Goal: Task Accomplishment & Management: Complete application form

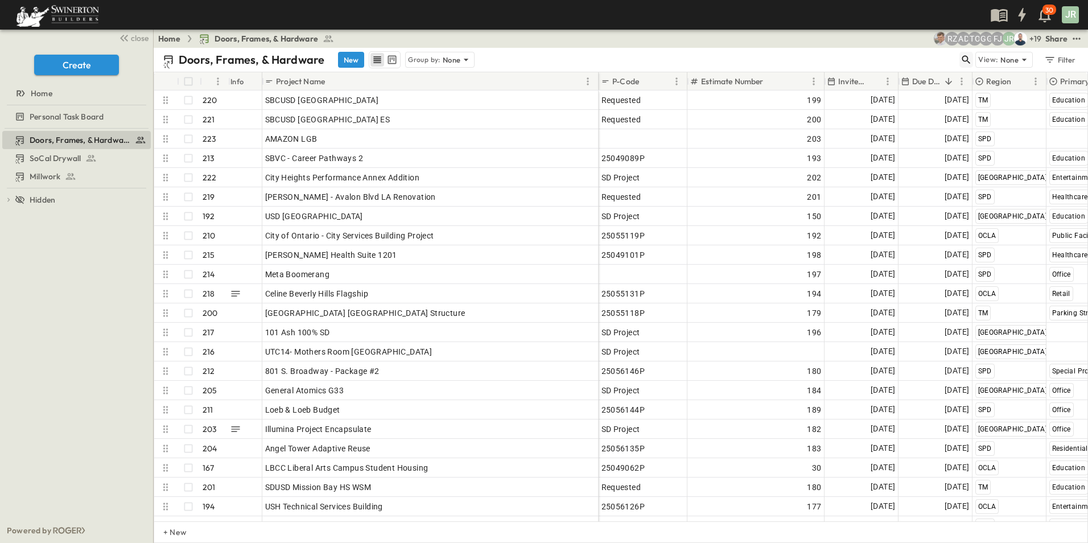
click at [965, 60] on icon "button" at bounding box center [966, 59] width 11 height 11
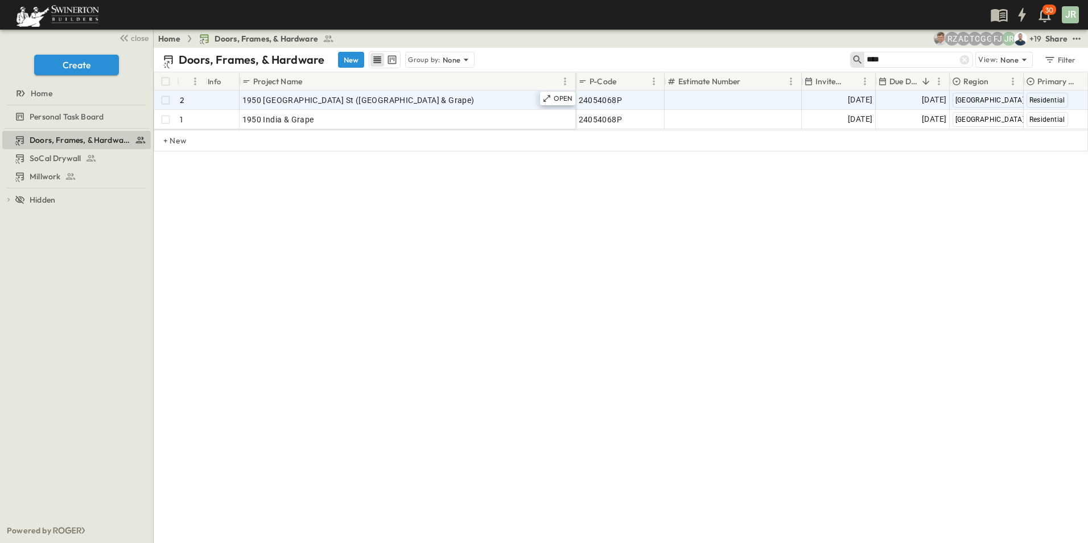
type input "****"
click at [294, 98] on span "1950 [GEOGRAPHIC_DATA] St ([GEOGRAPHIC_DATA] & Grape)" at bounding box center [358, 99] width 232 height 11
click at [549, 98] on icon at bounding box center [546, 98] width 9 height 9
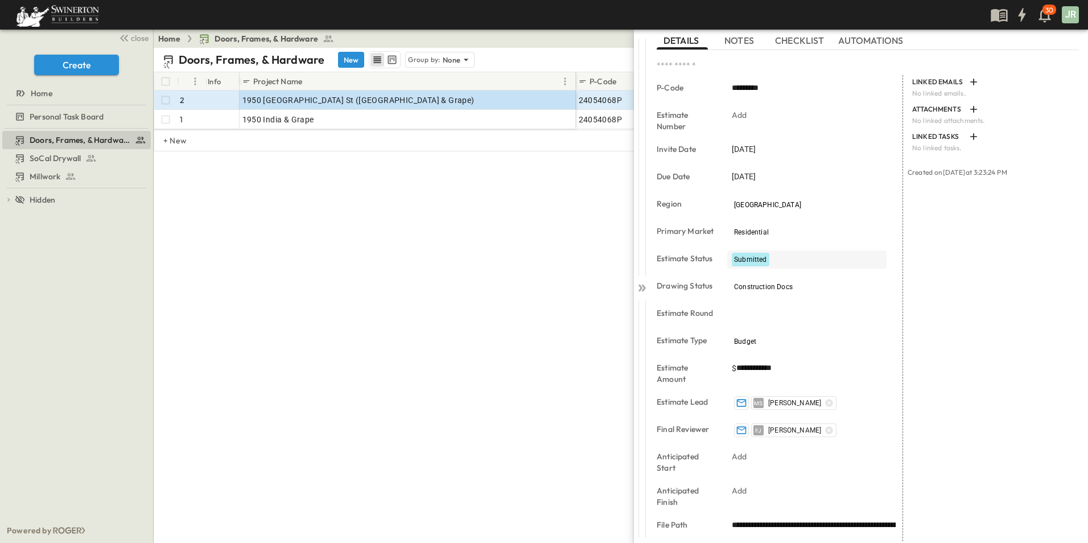
scroll to position [163, 0]
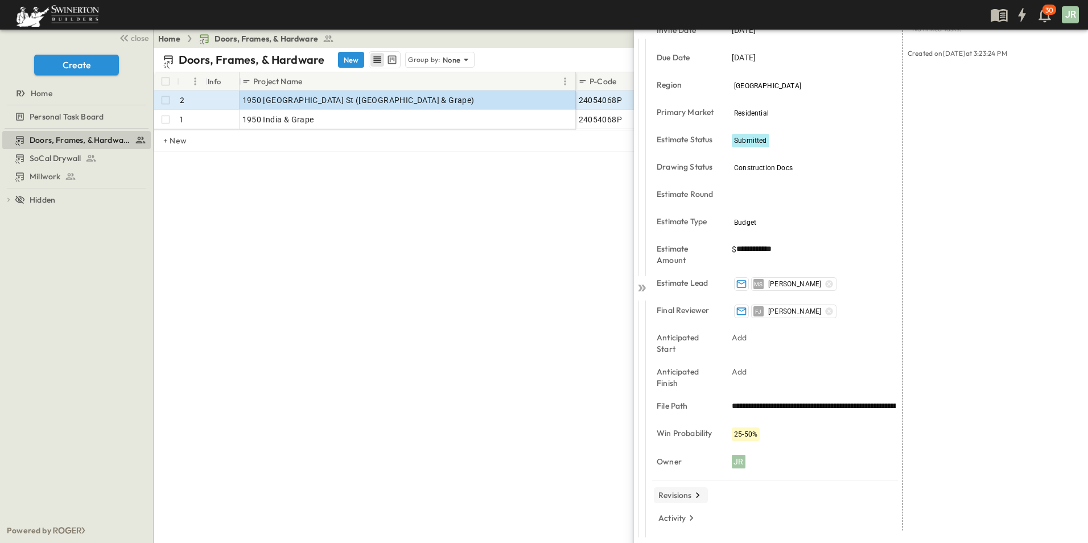
click at [683, 495] on p "Revisions" at bounding box center [676, 494] width 34 height 11
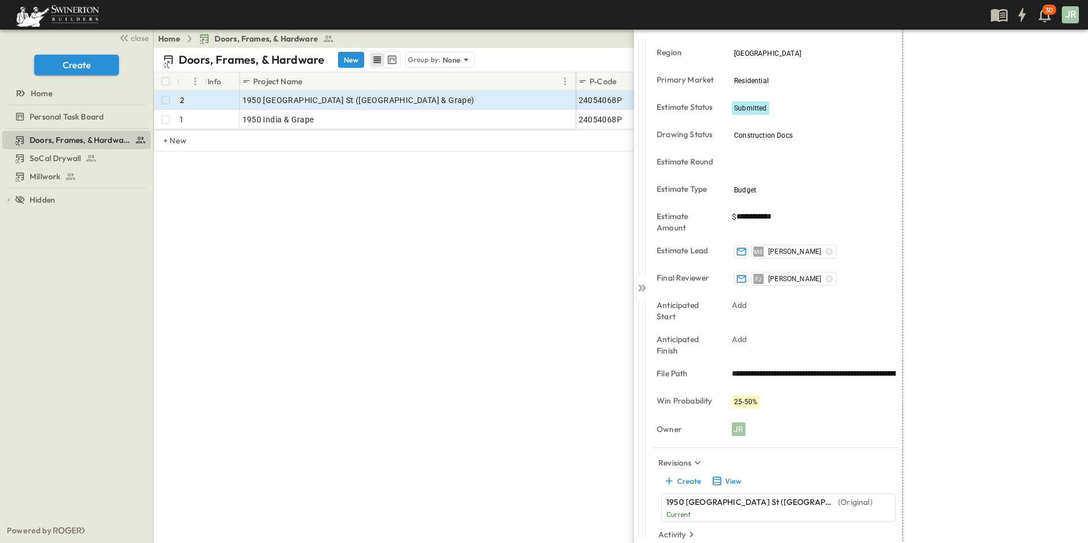
scroll to position [212, 0]
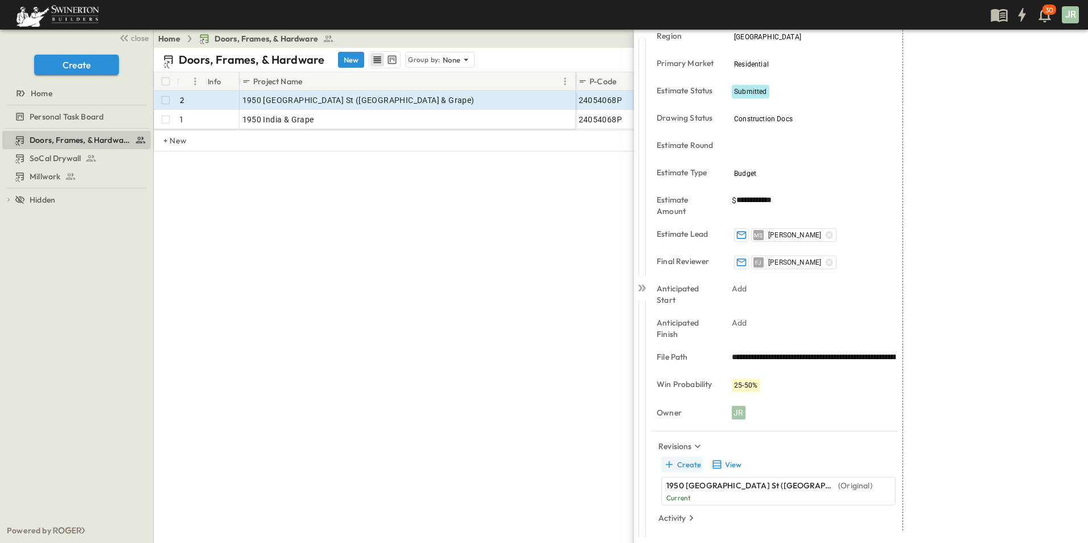
click at [686, 464] on button "Create" at bounding box center [682, 464] width 42 height 16
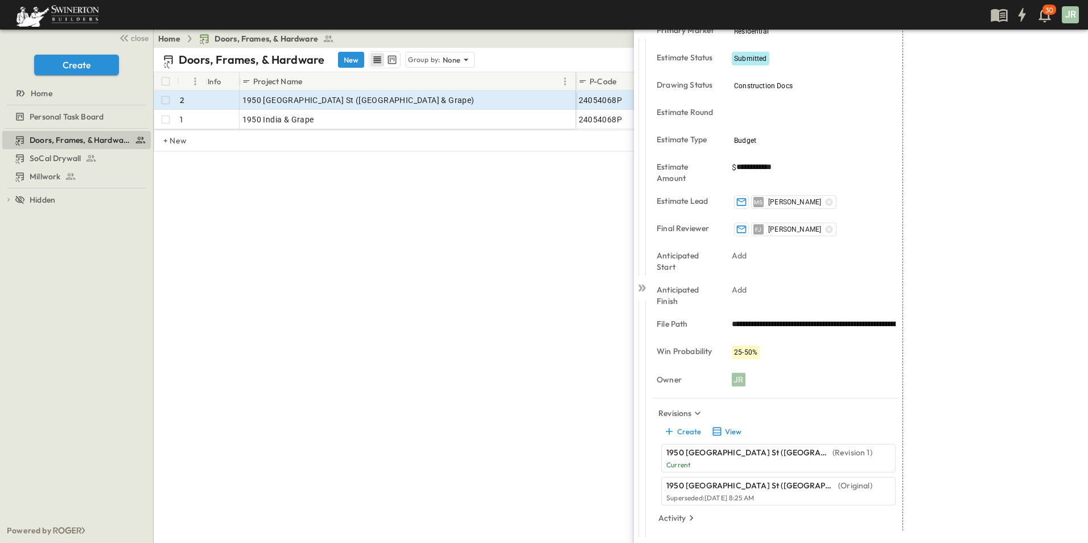
click at [732, 461] on p "Current" at bounding box center [769, 464] width 206 height 9
click at [720, 459] on div "1950 [GEOGRAPHIC_DATA] St ([GEOGRAPHIC_DATA] & Grape) (Revision 1) Current" at bounding box center [769, 458] width 206 height 23
click at [643, 288] on icon at bounding box center [640, 288] width 5 height 7
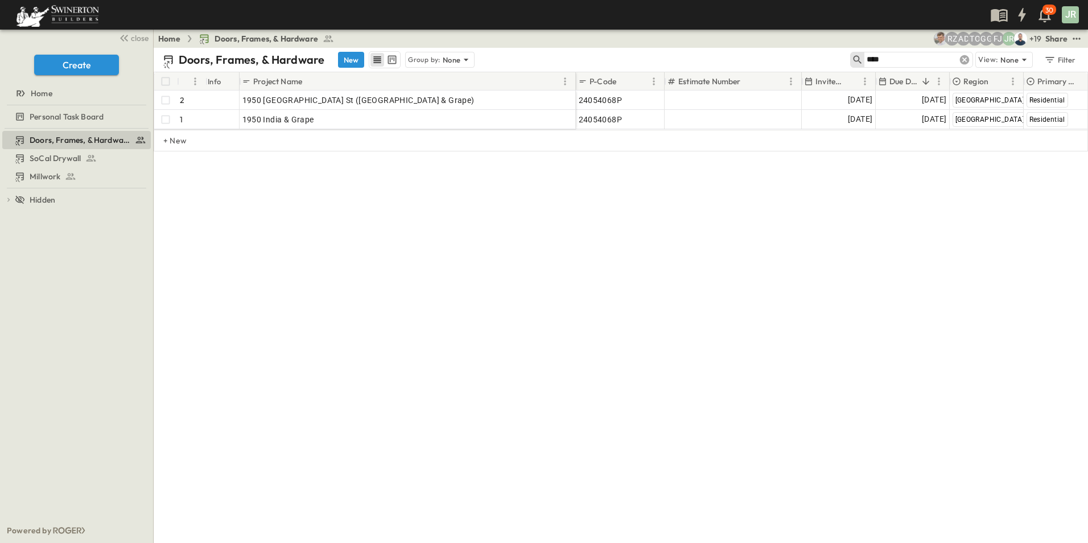
click at [965, 62] on icon at bounding box center [965, 60] width 10 height 10
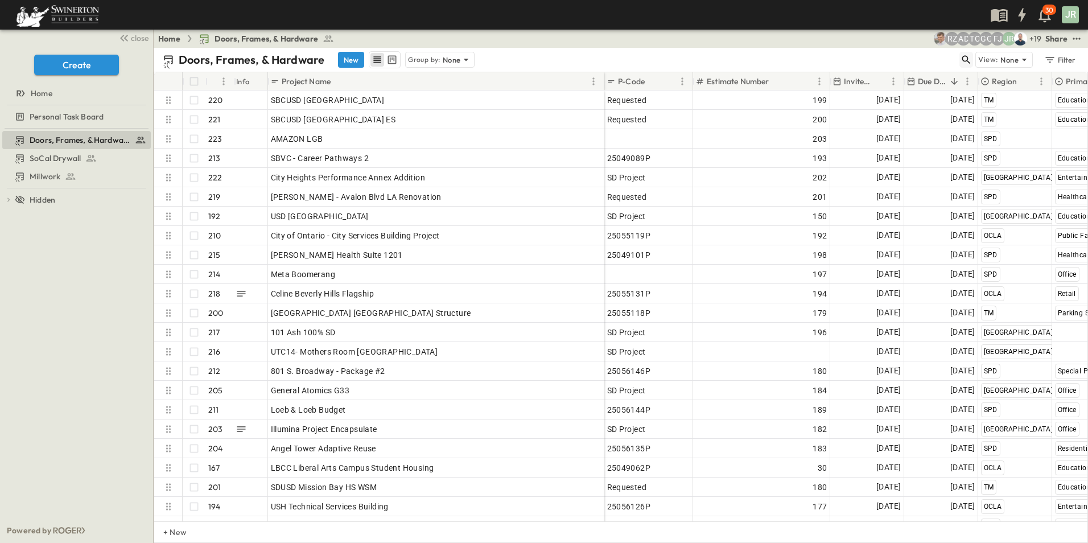
click at [967, 60] on icon "button" at bounding box center [966, 59] width 11 height 11
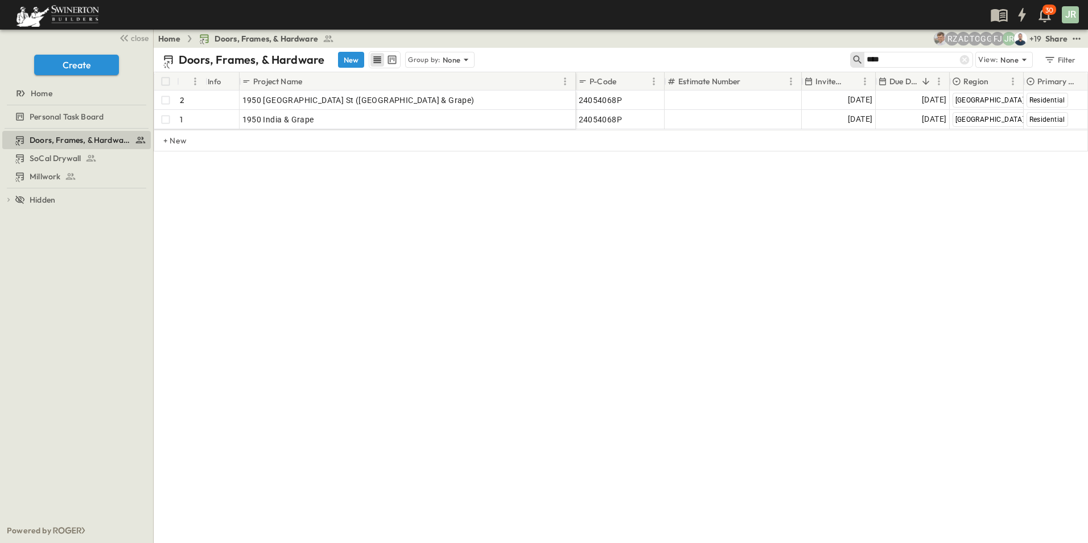
type input "****"
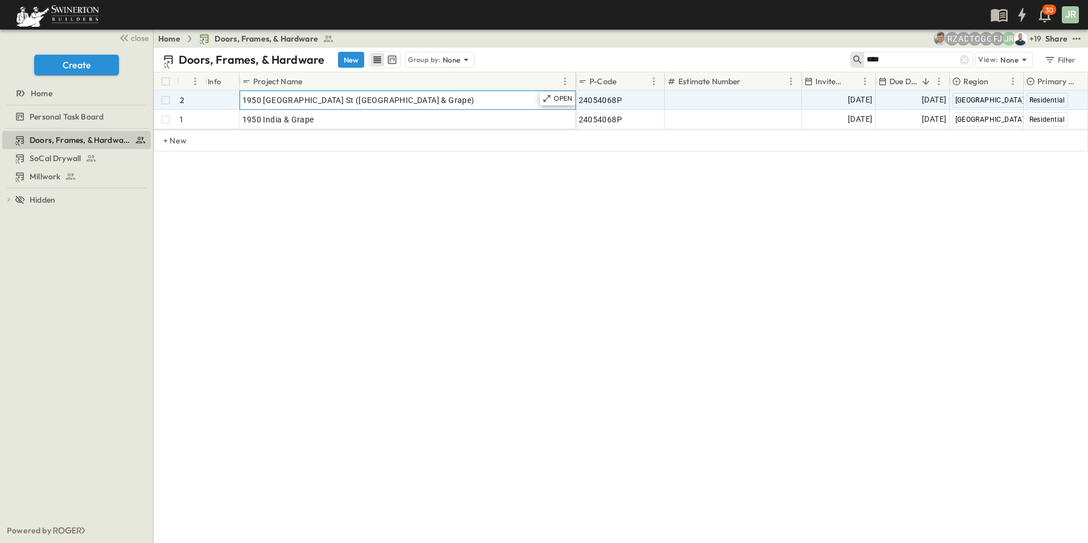
click at [314, 103] on span "1950 [GEOGRAPHIC_DATA] St ([GEOGRAPHIC_DATA] & Grape)" at bounding box center [358, 99] width 232 height 11
click at [553, 97] on div "OPEN" at bounding box center [557, 99] width 35 height 14
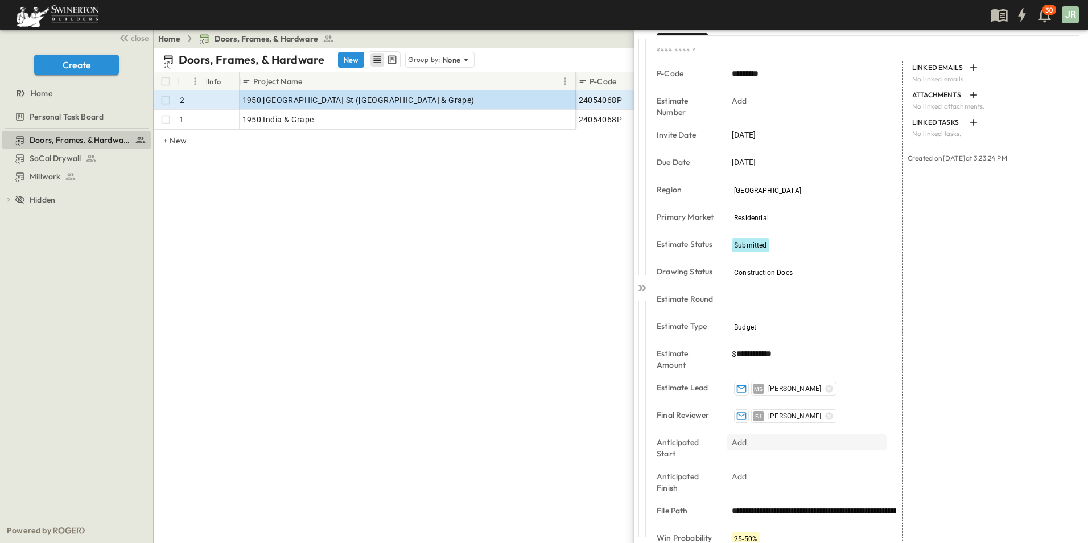
scroll to position [163, 0]
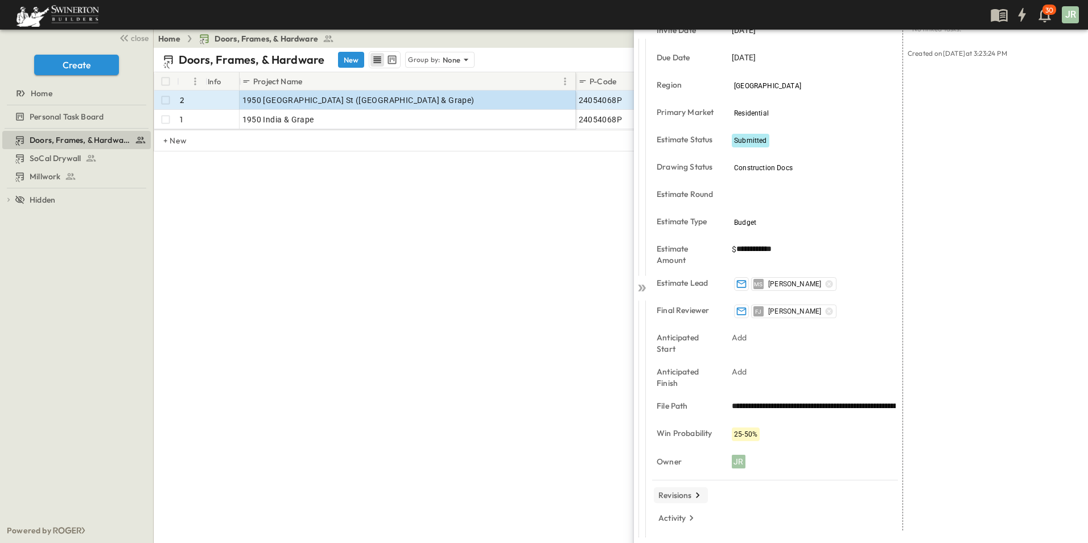
click at [674, 496] on p "Revisions" at bounding box center [676, 494] width 34 height 11
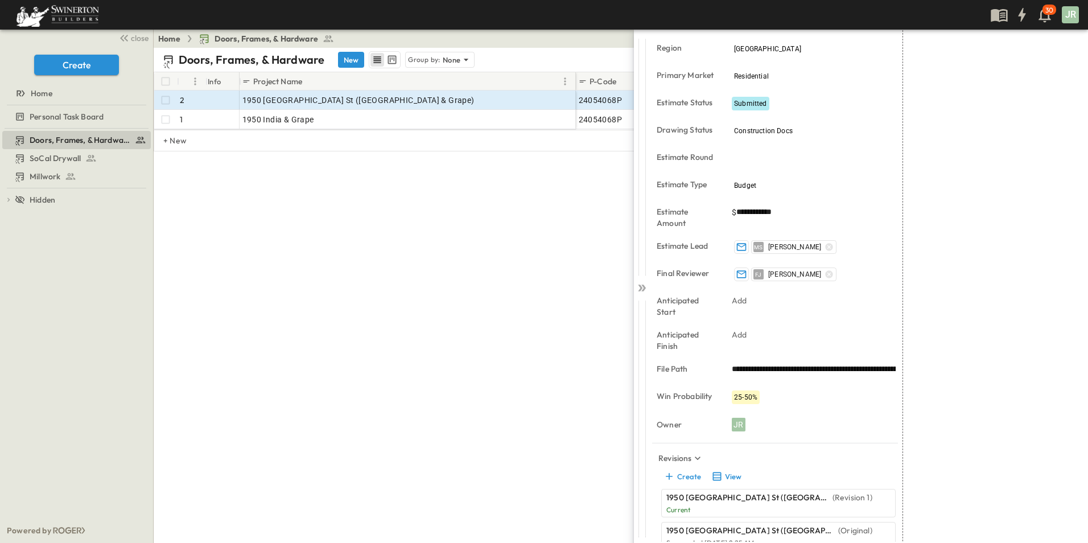
scroll to position [245, 0]
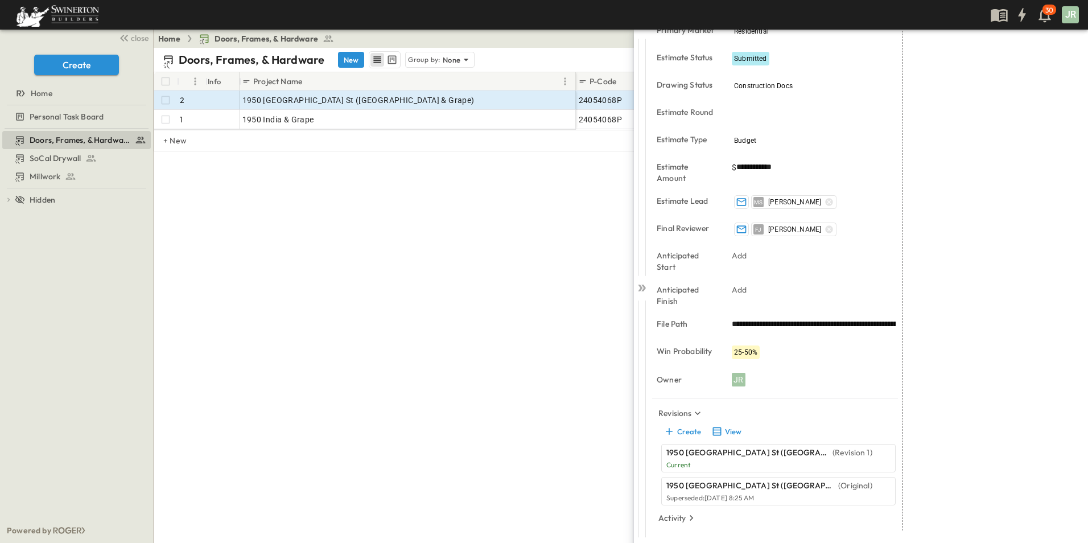
click at [705, 455] on p "1950 [GEOGRAPHIC_DATA] St ([GEOGRAPHIC_DATA] & Grape)" at bounding box center [748, 452] width 164 height 11
click at [684, 456] on p "1950 [GEOGRAPHIC_DATA] St ([GEOGRAPHIC_DATA] & Grape)" at bounding box center [748, 452] width 164 height 11
click at [688, 431] on button "Create" at bounding box center [682, 431] width 42 height 16
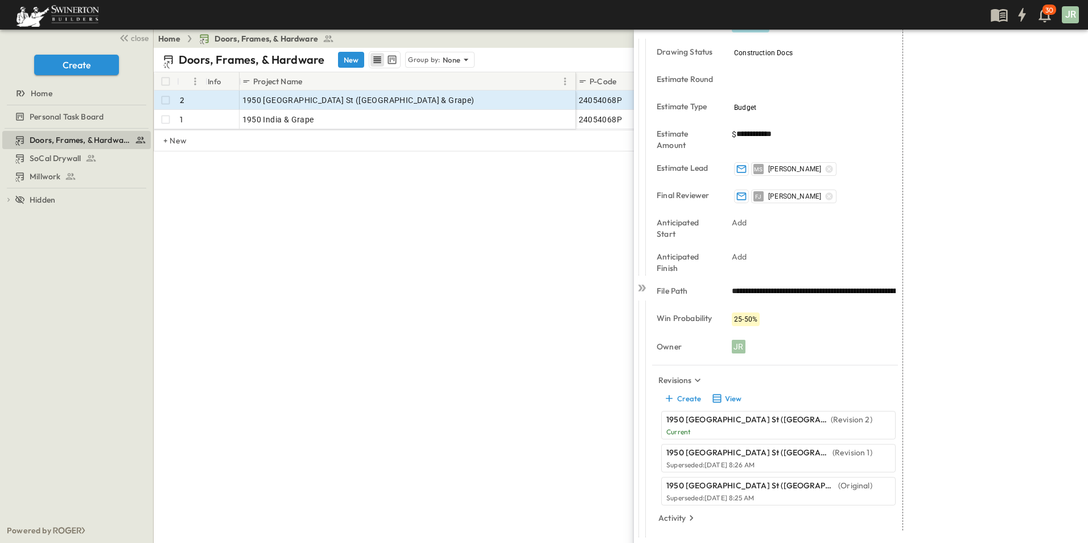
click at [711, 418] on p "1950 [GEOGRAPHIC_DATA] St ([GEOGRAPHIC_DATA] & Grape)" at bounding box center [747, 419] width 162 height 11
click at [716, 419] on p "1950 [GEOGRAPHIC_DATA] St ([GEOGRAPHIC_DATA] & Grape)" at bounding box center [747, 419] width 162 height 11
click at [638, 286] on icon at bounding box center [641, 287] width 11 height 11
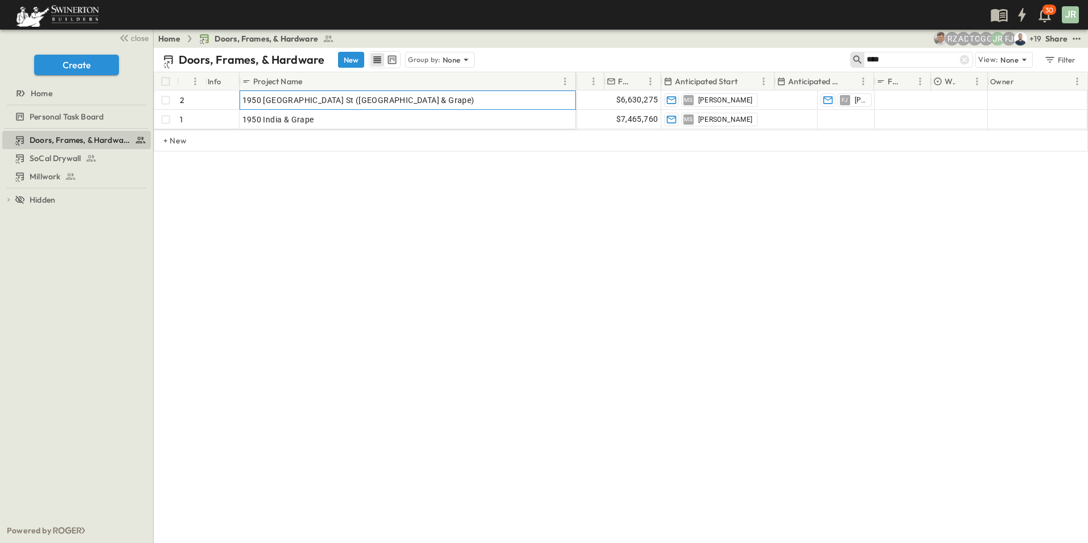
scroll to position [0, 1104]
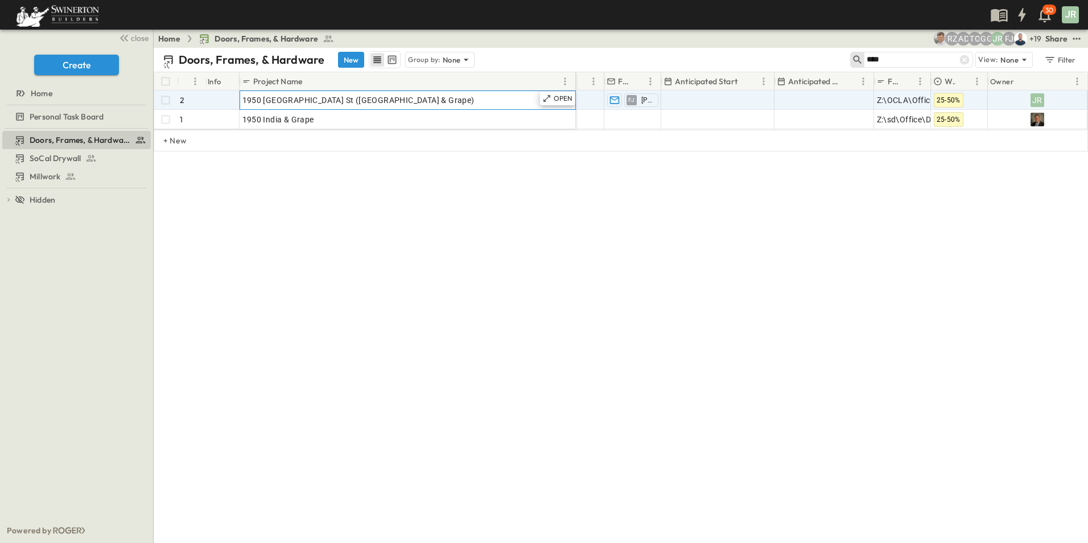
click at [408, 103] on div "1950 [GEOGRAPHIC_DATA] St ([GEOGRAPHIC_DATA] & Grape)" at bounding box center [407, 100] width 331 height 16
click at [550, 97] on icon at bounding box center [546, 98] width 9 height 9
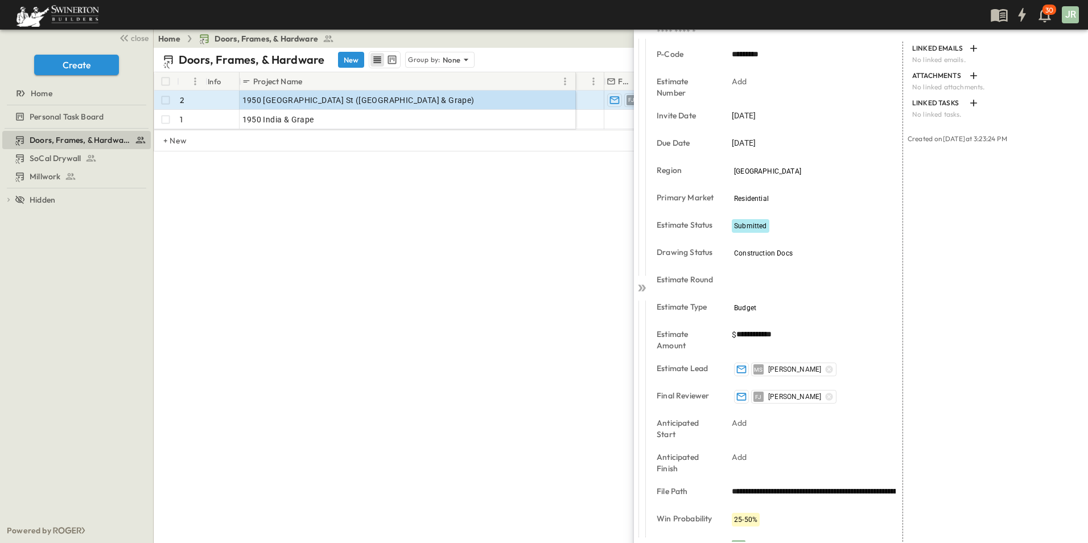
scroll to position [163, 0]
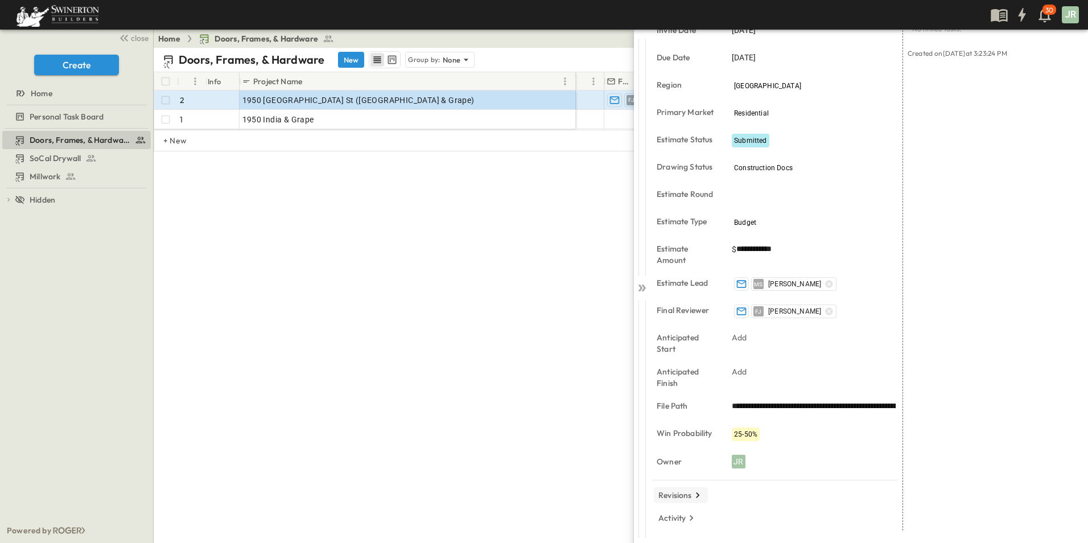
click at [685, 492] on p "Revisions" at bounding box center [676, 494] width 34 height 11
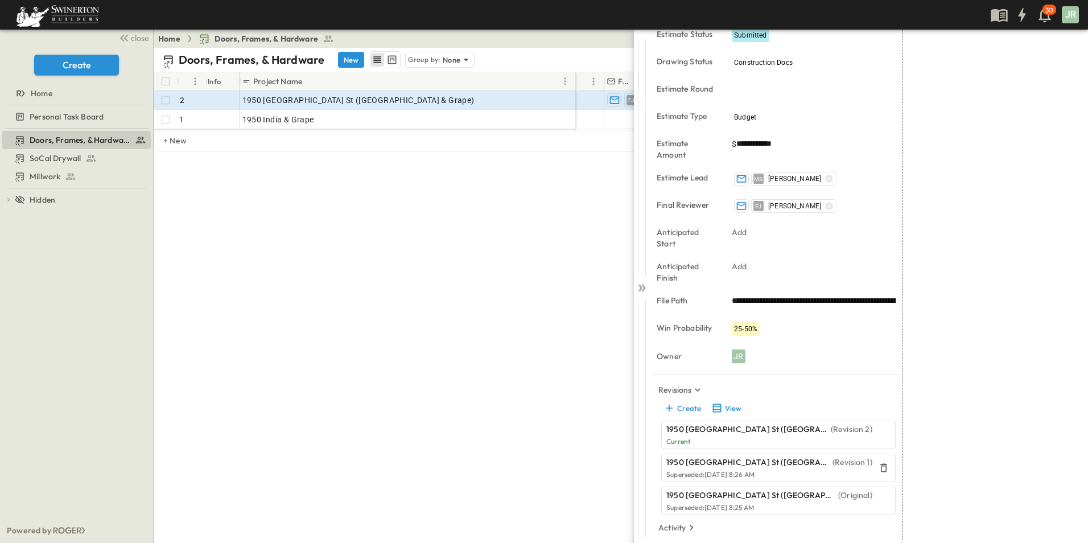
scroll to position [278, 0]
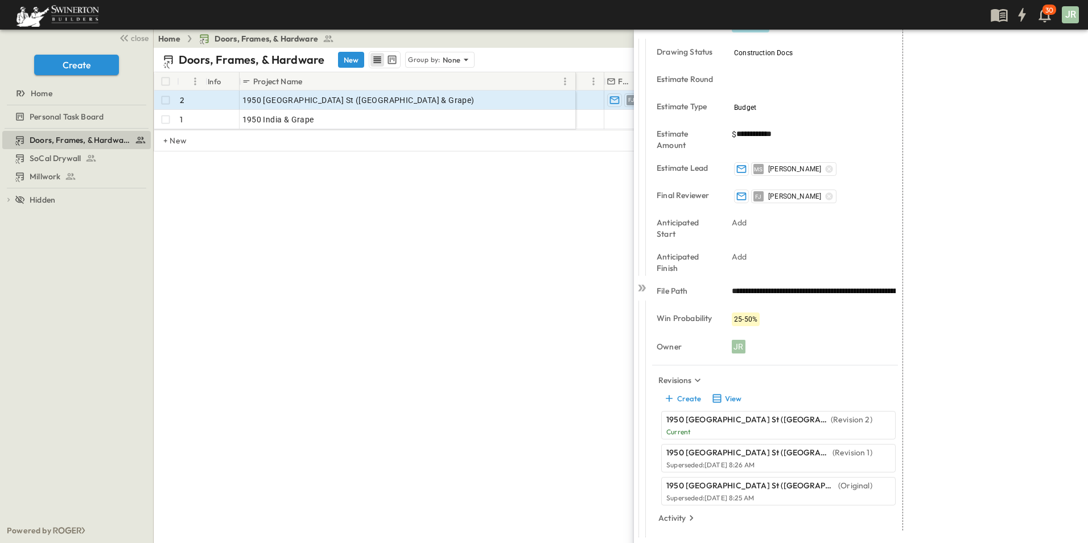
click at [738, 423] on p "1950 [GEOGRAPHIC_DATA] St ([GEOGRAPHIC_DATA] & Grape)" at bounding box center [747, 419] width 162 height 11
drag, startPoint x: 738, startPoint y: 423, endPoint x: 674, endPoint y: 426, distance: 64.4
click at [674, 426] on div "1950 [GEOGRAPHIC_DATA] St ([GEOGRAPHIC_DATA] & Grape) (Revision 2) Current" at bounding box center [769, 425] width 206 height 23
click at [672, 424] on p "1950 [GEOGRAPHIC_DATA] St ([GEOGRAPHIC_DATA] & Grape)" at bounding box center [747, 419] width 162 height 11
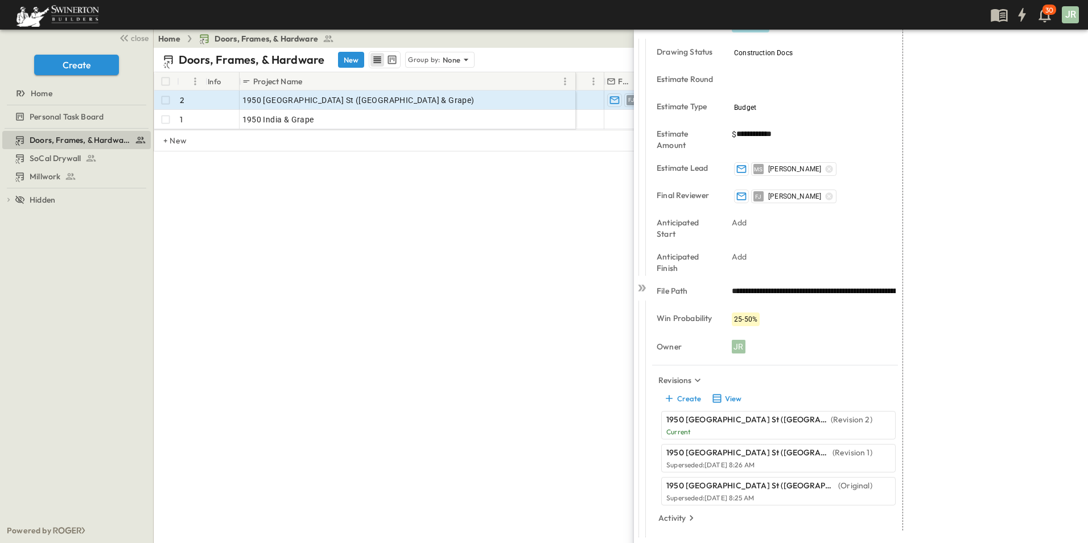
drag, startPoint x: 672, startPoint y: 424, endPoint x: 820, endPoint y: 399, distance: 150.1
click at [820, 399] on div "Create View" at bounding box center [778, 398] width 234 height 16
click at [729, 398] on button "View" at bounding box center [726, 398] width 36 height 16
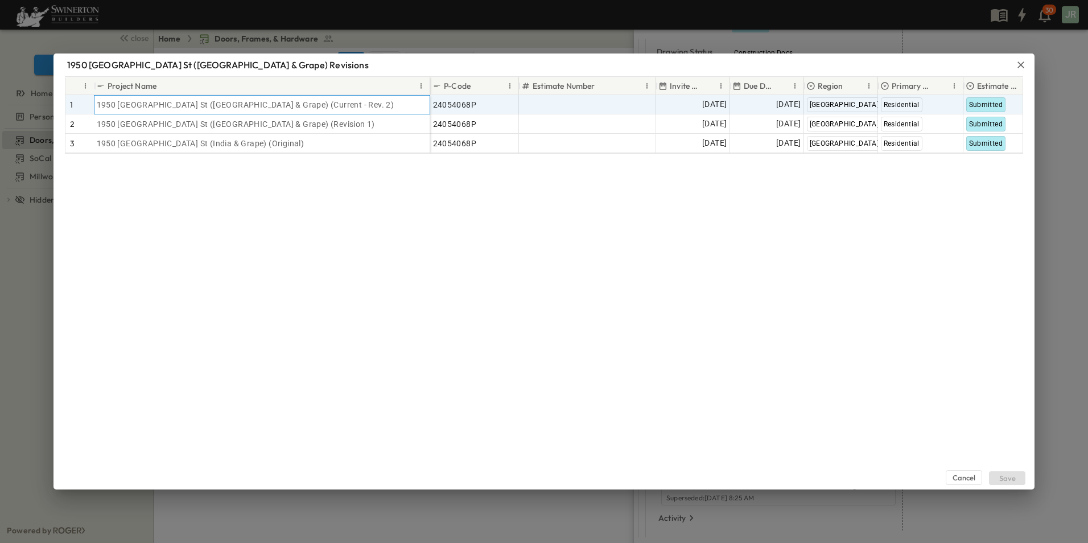
click at [279, 106] on div "1950 [GEOGRAPHIC_DATA] St ([GEOGRAPHIC_DATA] & Grape) (Current - Rev. 2)" at bounding box center [262, 105] width 331 height 16
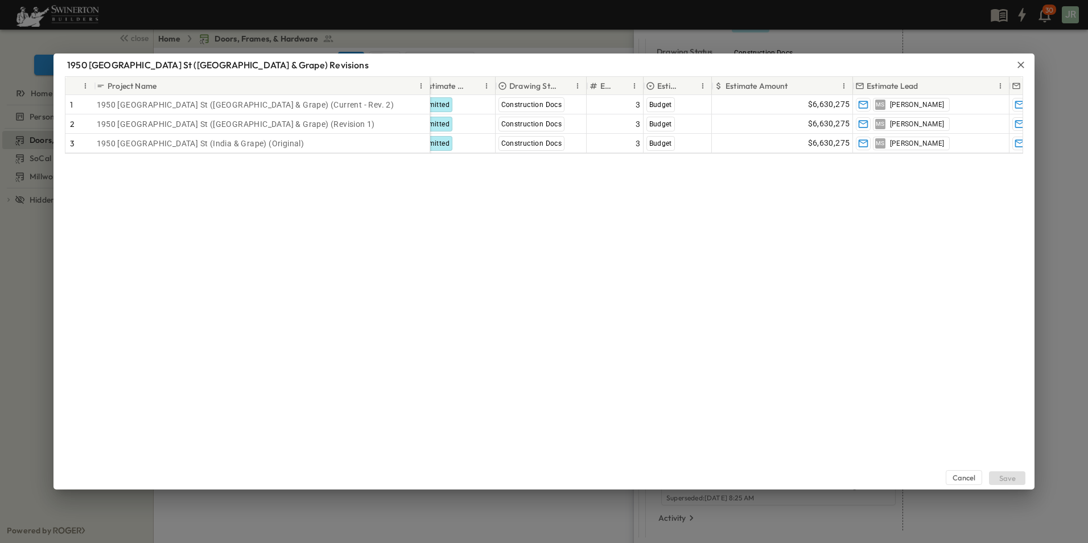
scroll to position [0, 554]
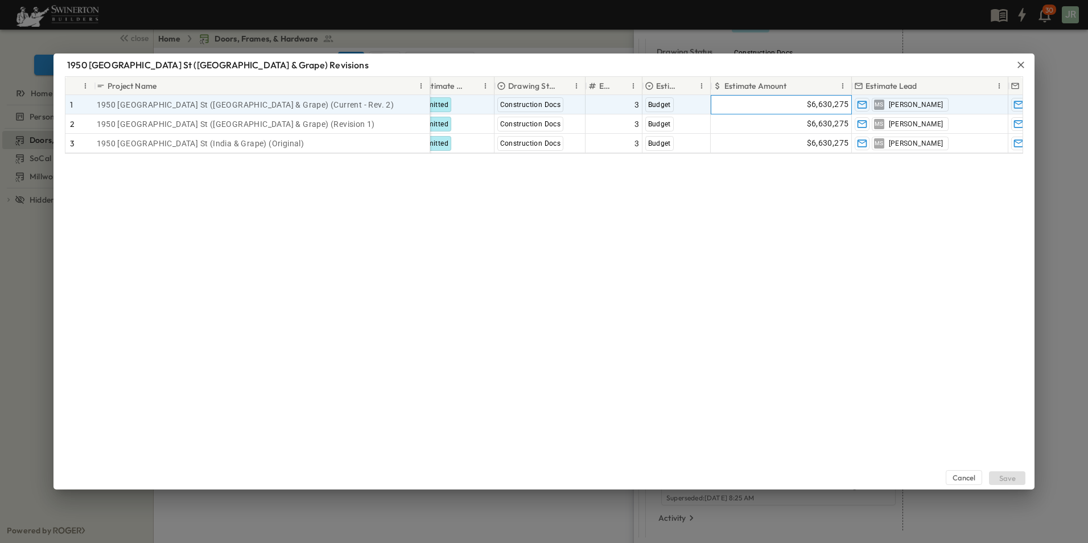
click at [805, 98] on div "$6,630,275" at bounding box center [781, 105] width 140 height 18
drag, startPoint x: 789, startPoint y: 105, endPoint x: 710, endPoint y: 104, distance: 79.1
click at [710, 104] on div "24054068P Add Number [DATE] [DATE] [GEOGRAPHIC_DATA] Residential Submitted Cons…" at bounding box center [605, 104] width 1459 height 19
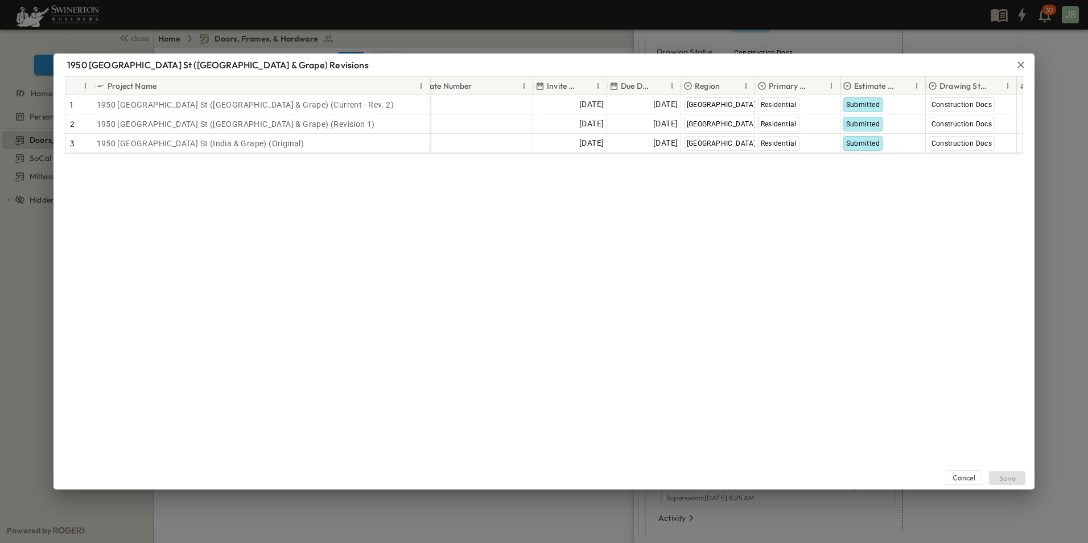
scroll to position [0, 89]
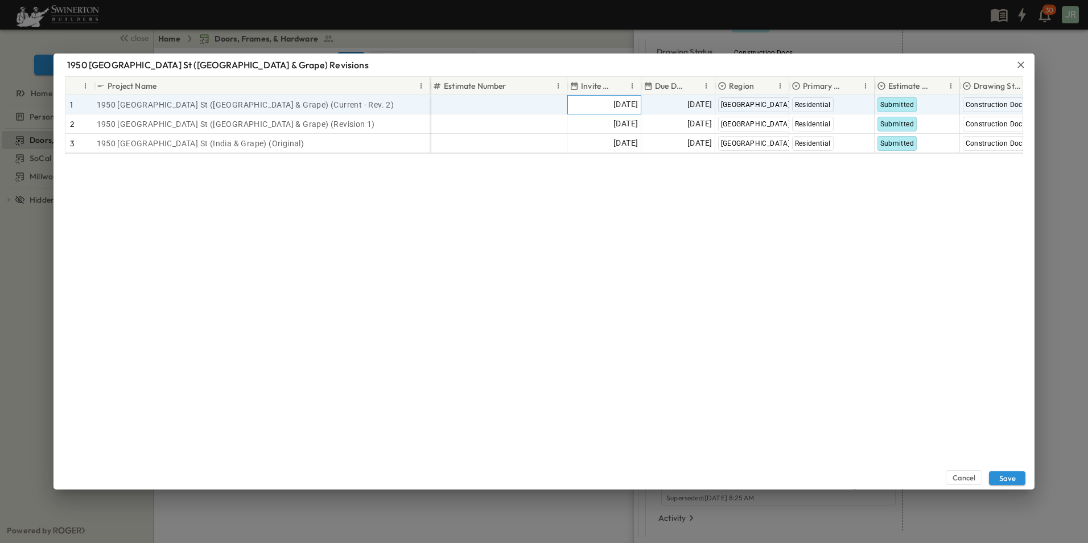
click at [614, 103] on span "[DATE]" at bounding box center [626, 104] width 24 height 13
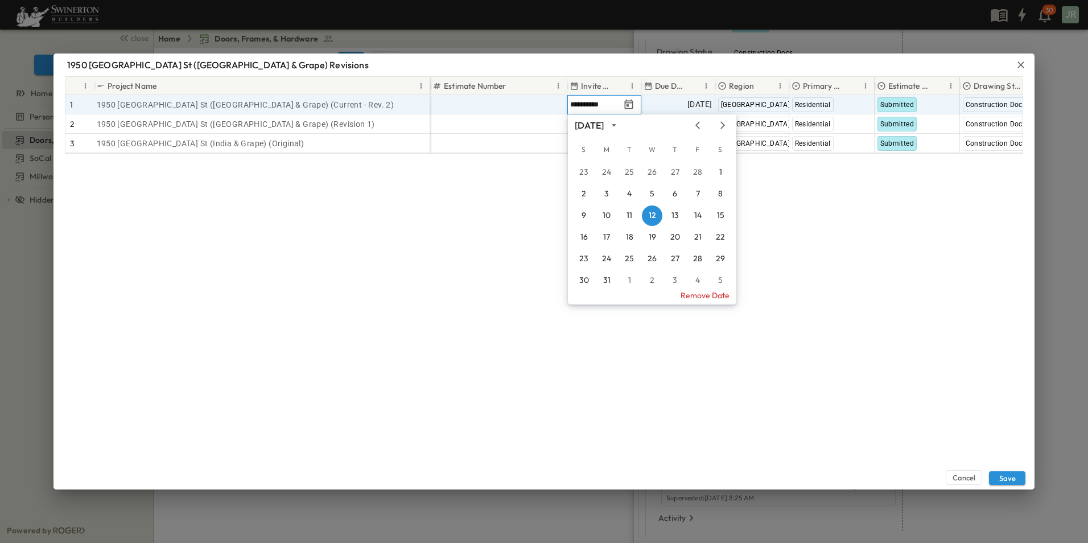
click at [613, 108] on input "**********" at bounding box center [595, 104] width 50 height 11
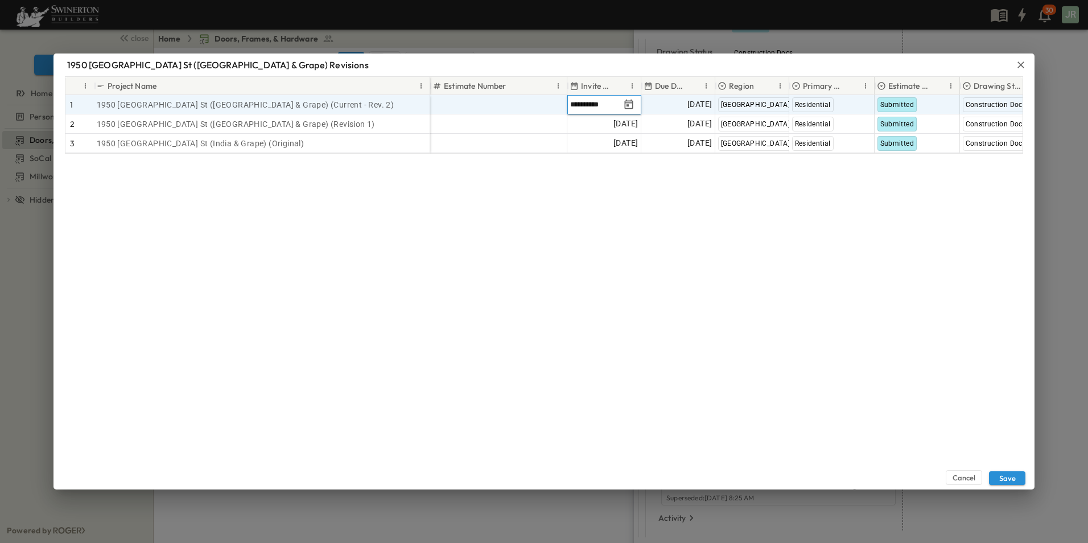
type input "**********"
drag, startPoint x: 617, startPoint y: 103, endPoint x: 559, endPoint y: 103, distance: 57.5
click at [559, 103] on div "**********" at bounding box center [830, 104] width 976 height 19
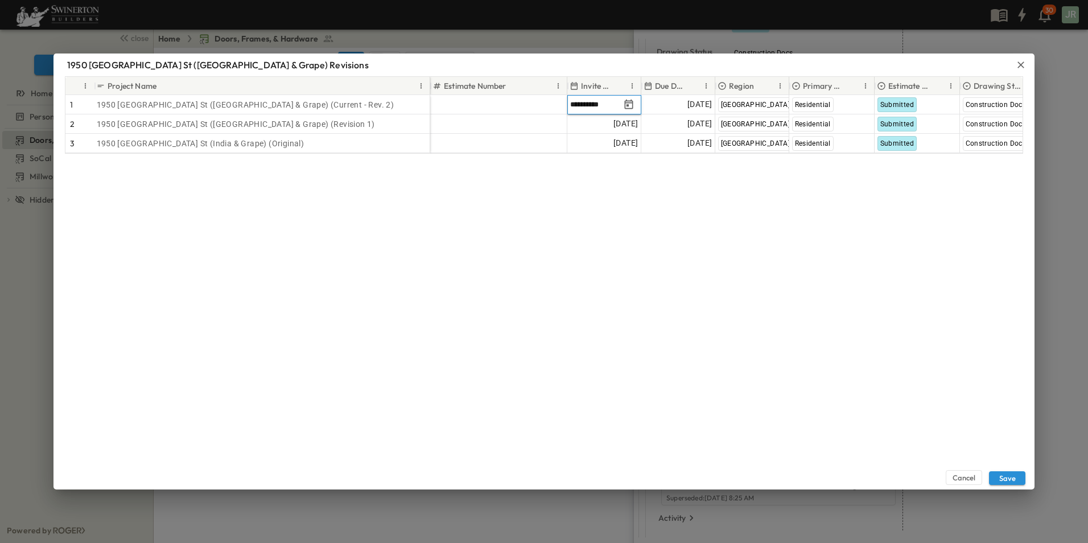
click at [551, 163] on div "Cancel Save" at bounding box center [544, 322] width 981 height 336
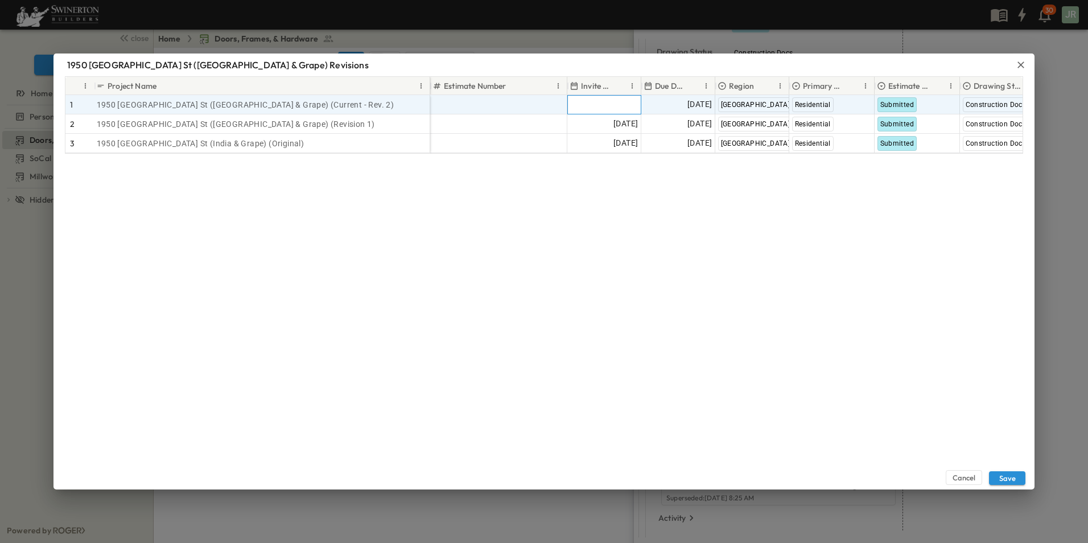
click at [600, 102] on div "Add Date" at bounding box center [604, 105] width 73 height 18
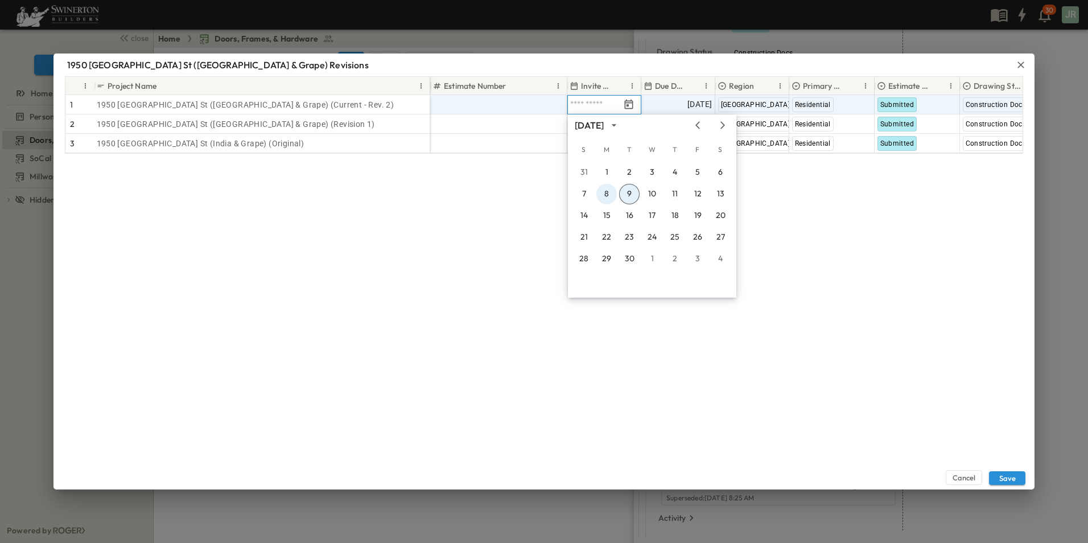
click at [607, 192] on button "8" at bounding box center [606, 194] width 20 height 20
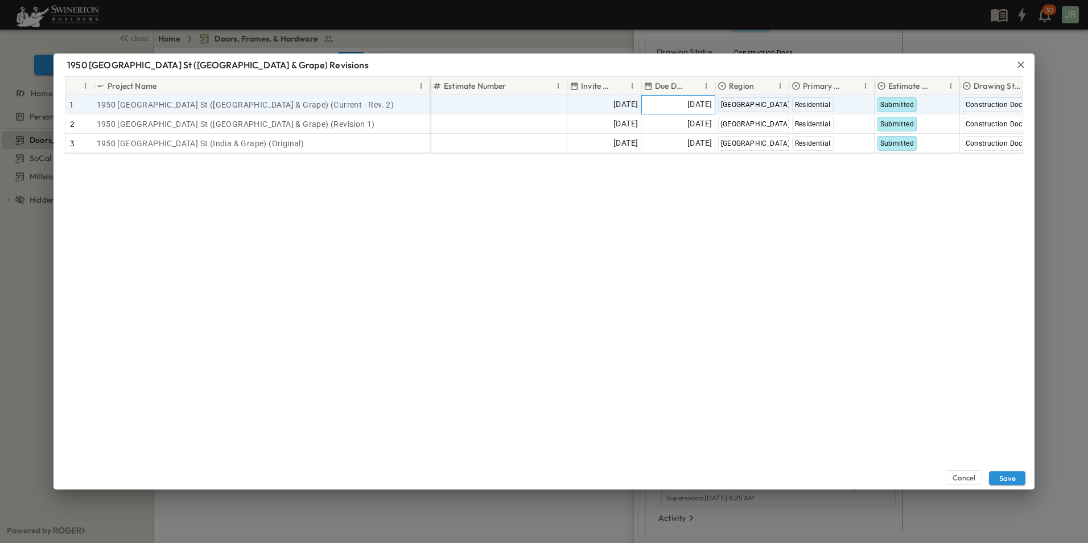
click at [688, 100] on span "[DATE]" at bounding box center [700, 104] width 24 height 13
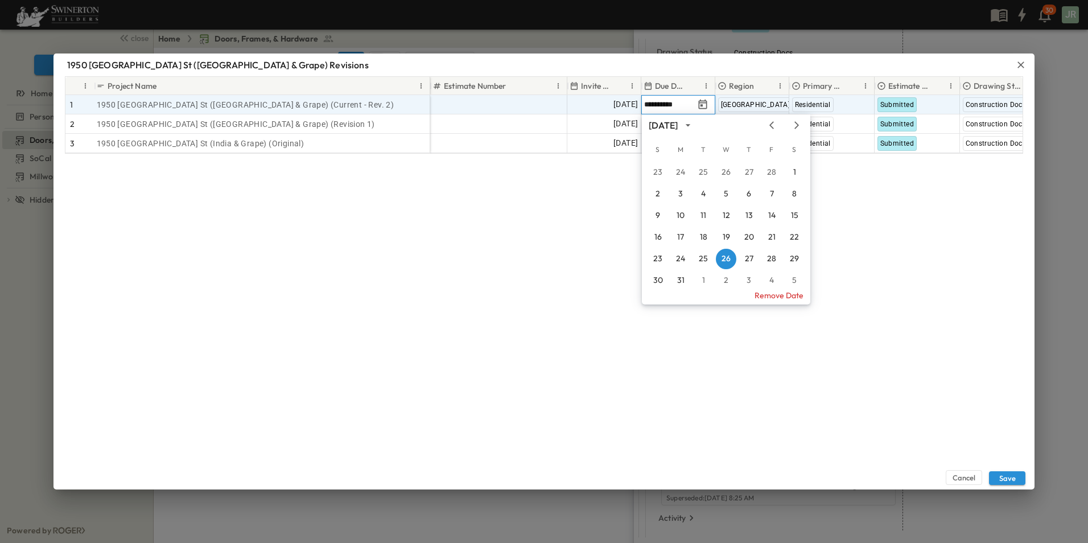
drag, startPoint x: 692, startPoint y: 102, endPoint x: 688, endPoint y: 106, distance: 6.1
click at [688, 106] on input "**********" at bounding box center [669, 104] width 50 height 11
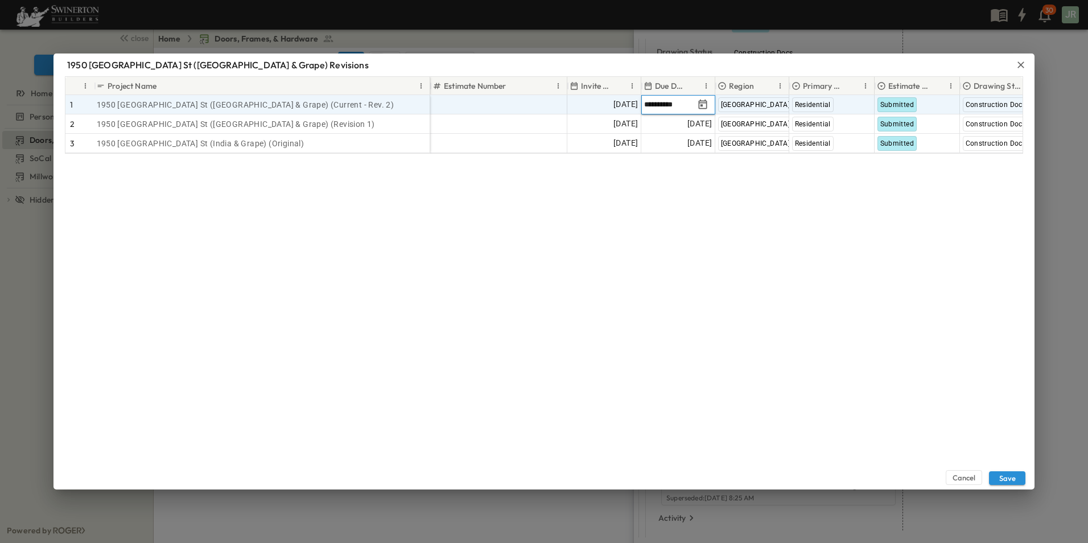
type input "**********"
drag, startPoint x: 690, startPoint y: 104, endPoint x: 640, endPoint y: 106, distance: 50.1
click at [640, 106] on div "**********" at bounding box center [830, 104] width 976 height 19
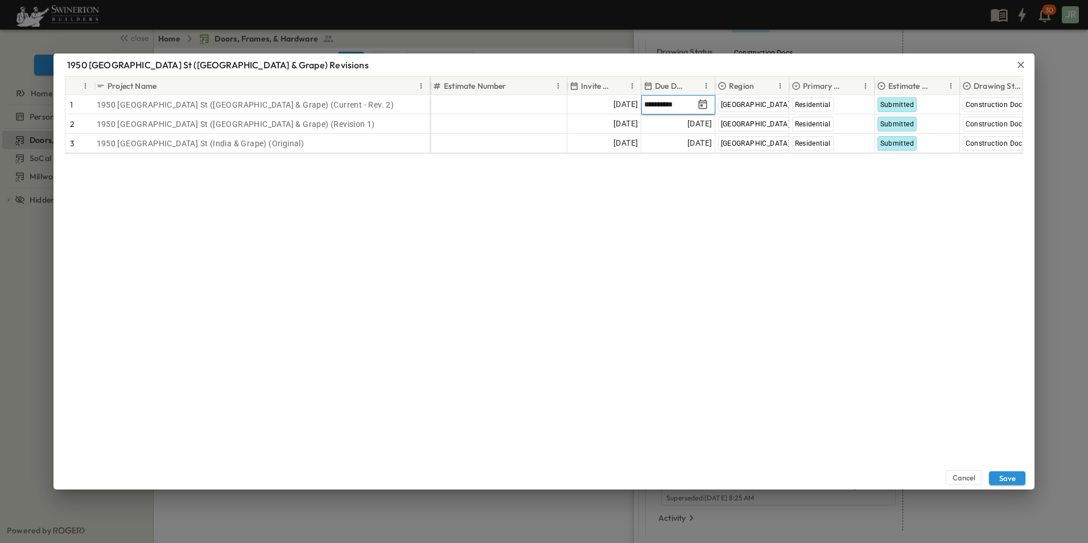
click at [694, 239] on div "Cancel Save" at bounding box center [544, 322] width 981 height 336
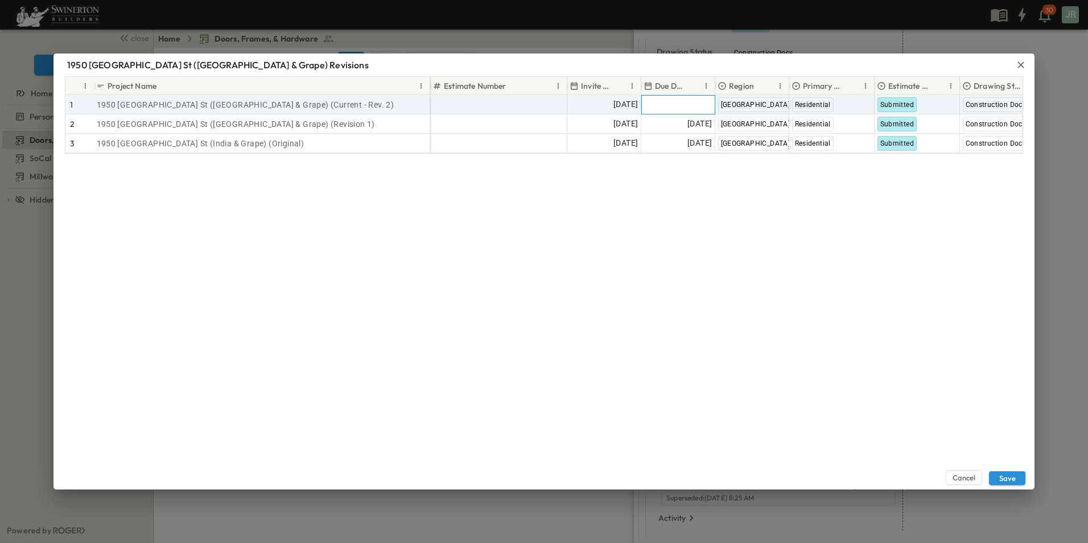
click at [668, 104] on div "Add Date" at bounding box center [678, 105] width 73 height 18
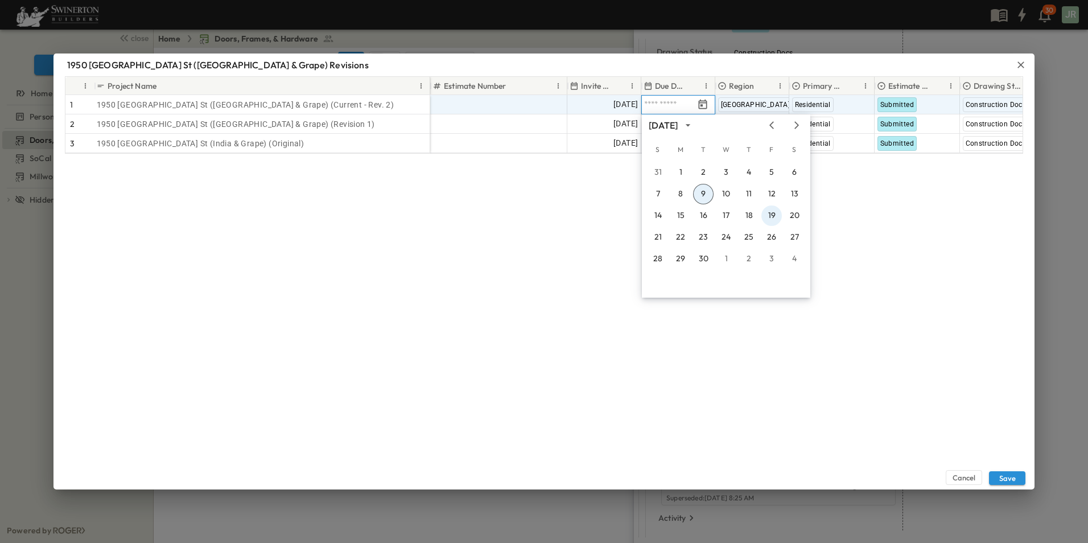
click at [769, 212] on button "19" at bounding box center [772, 215] width 20 height 20
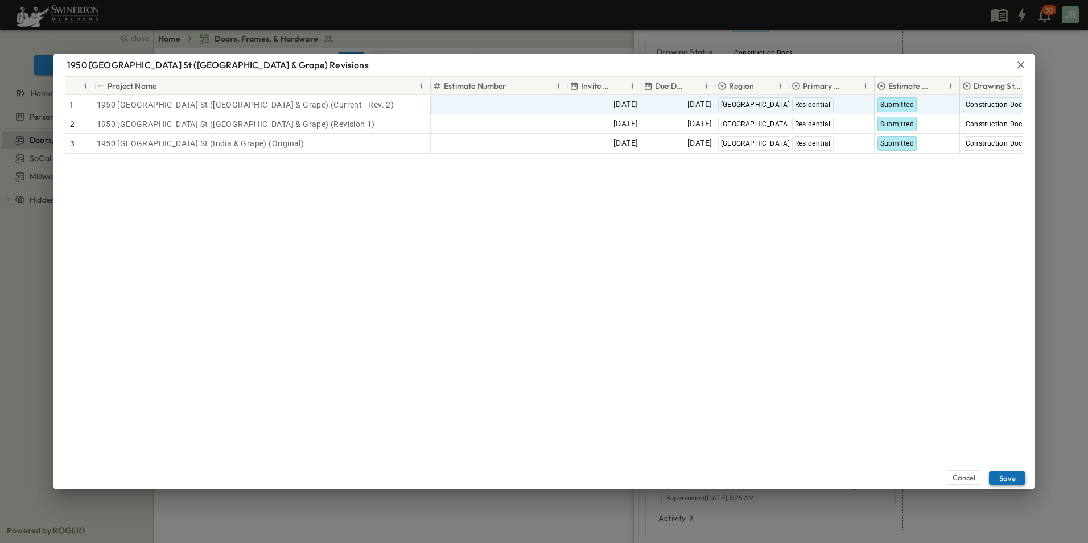
click at [1017, 479] on button "Save" at bounding box center [1007, 478] width 36 height 14
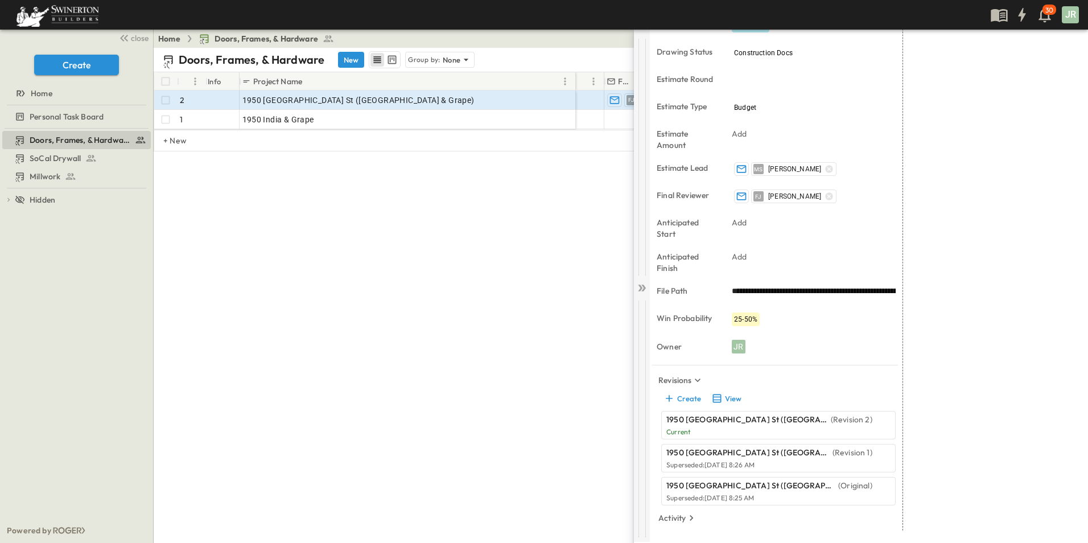
click at [639, 287] on icon at bounding box center [641, 287] width 11 height 11
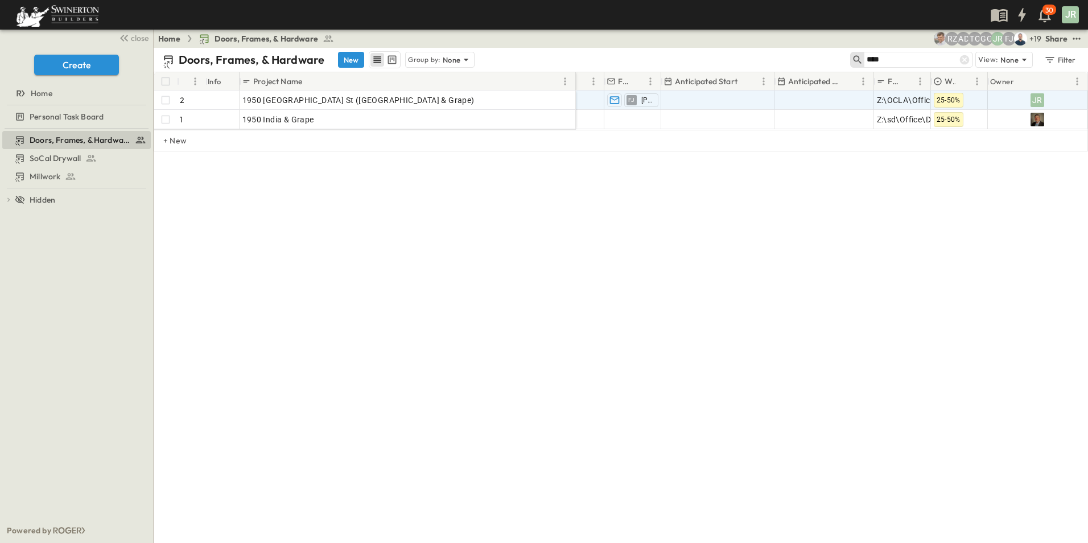
drag, startPoint x: 966, startPoint y: 59, endPoint x: 952, endPoint y: 147, distance: 90.0
click at [966, 59] on icon at bounding box center [964, 59] width 11 height 11
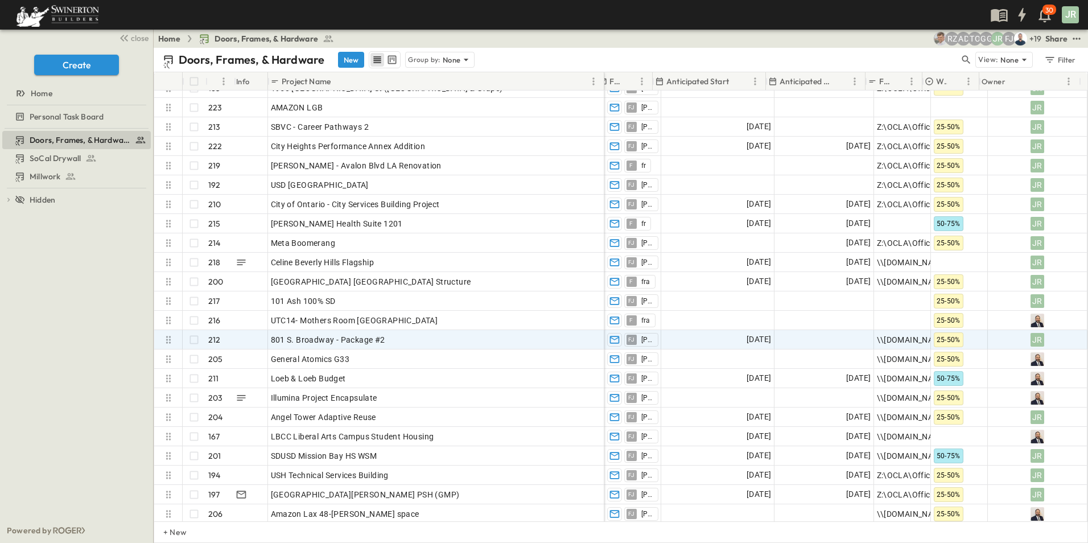
scroll to position [0, 1141]
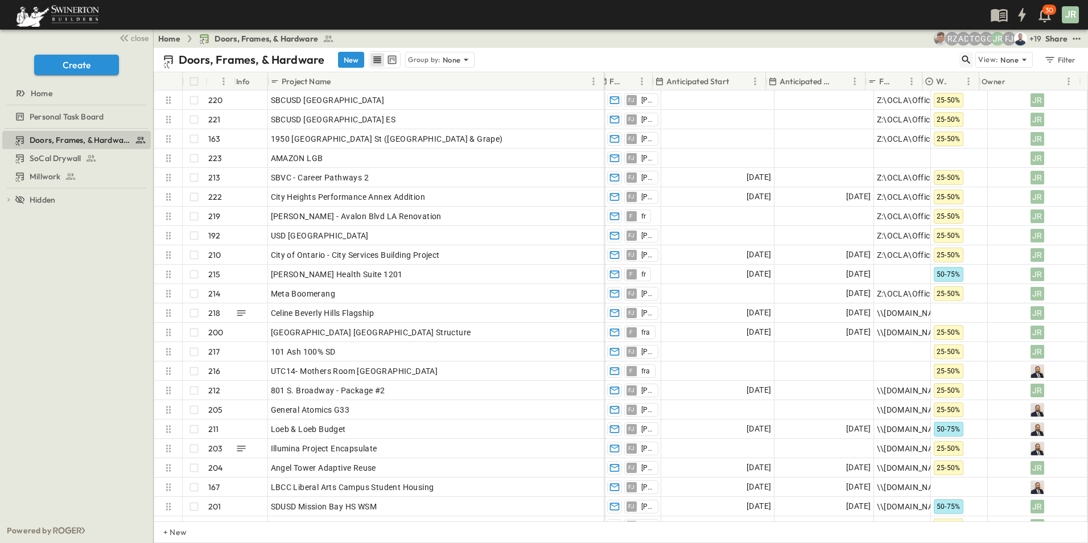
click at [968, 60] on icon "button" at bounding box center [966, 59] width 11 height 11
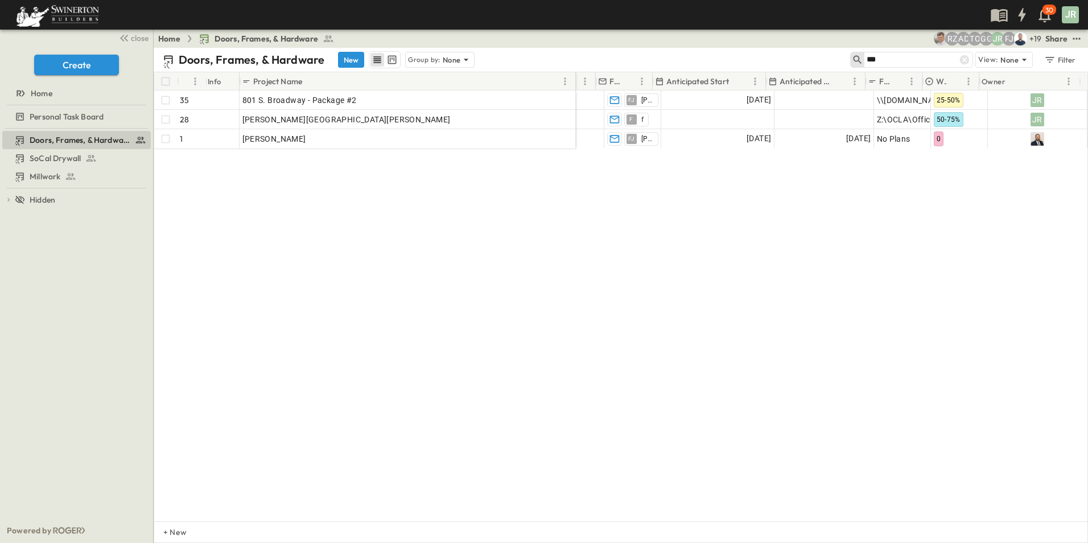
scroll to position [0, 1104]
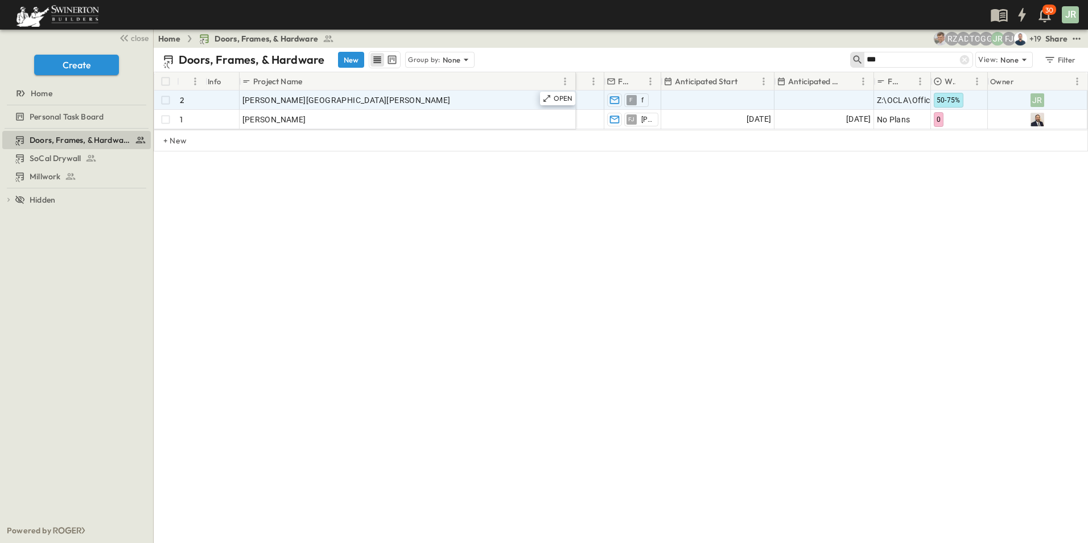
type input "***"
click at [353, 98] on div "[PERSON_NAME][GEOGRAPHIC_DATA][PERSON_NAME]" at bounding box center [407, 100] width 331 height 16
click at [556, 100] on p "OPEN" at bounding box center [563, 98] width 19 height 9
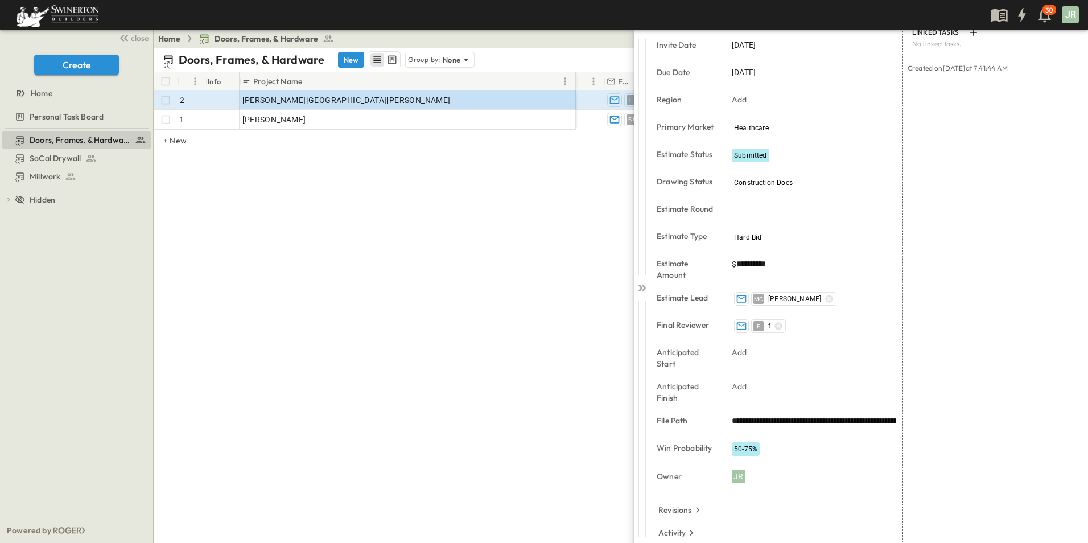
scroll to position [163, 0]
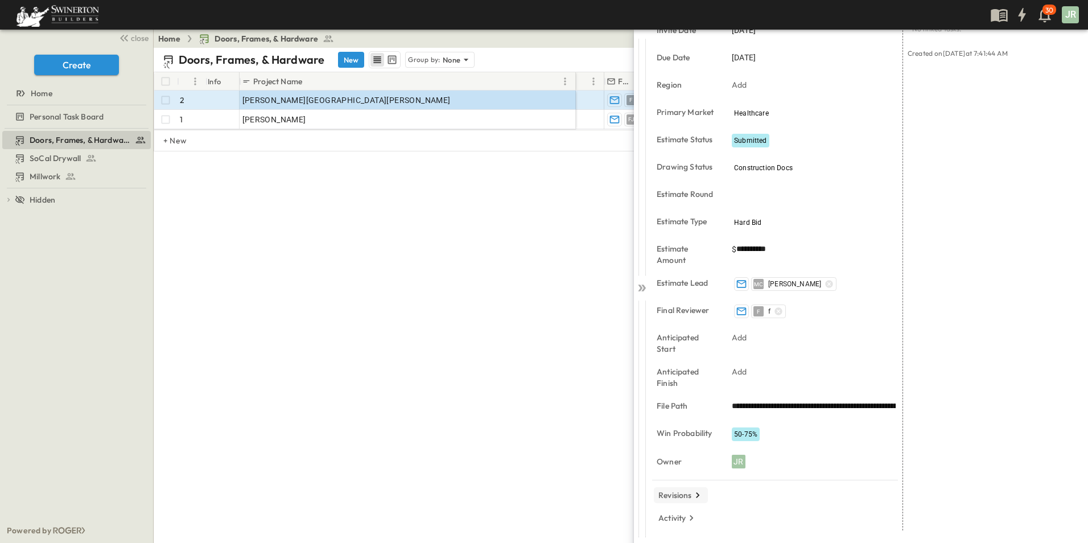
click at [689, 497] on p "Revisions" at bounding box center [676, 494] width 34 height 11
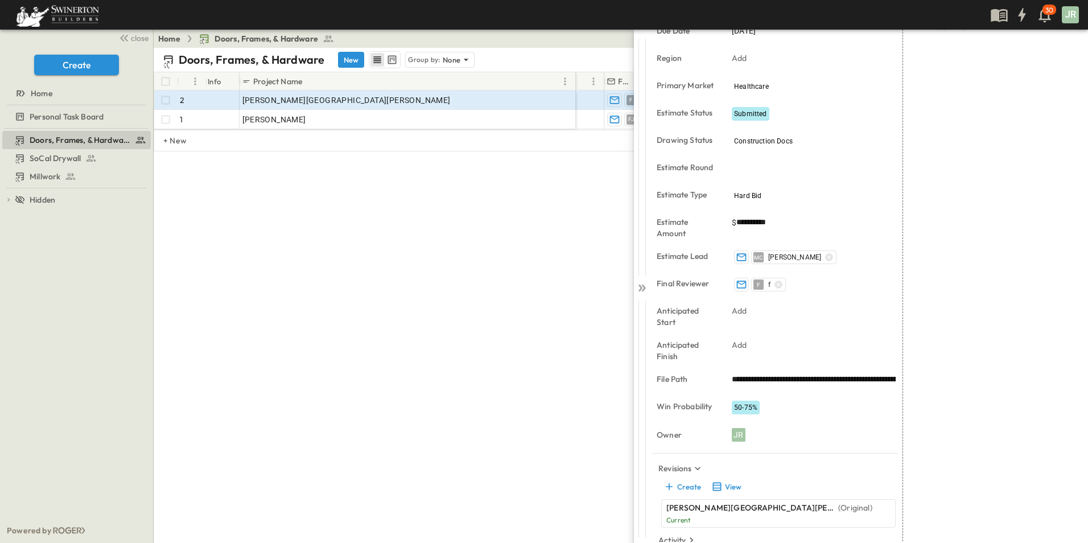
scroll to position [212, 0]
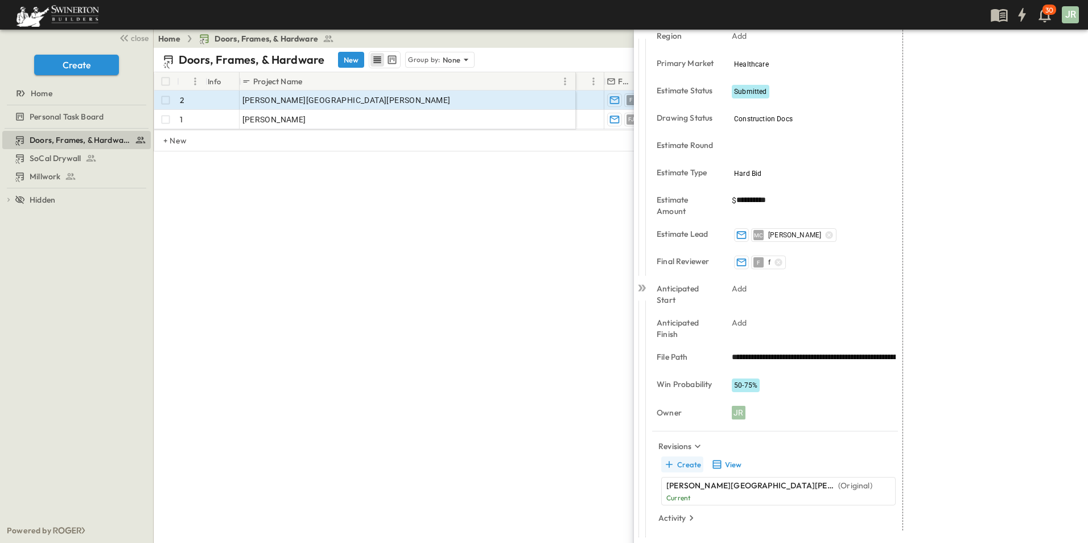
click at [690, 463] on button "Create" at bounding box center [682, 464] width 42 height 16
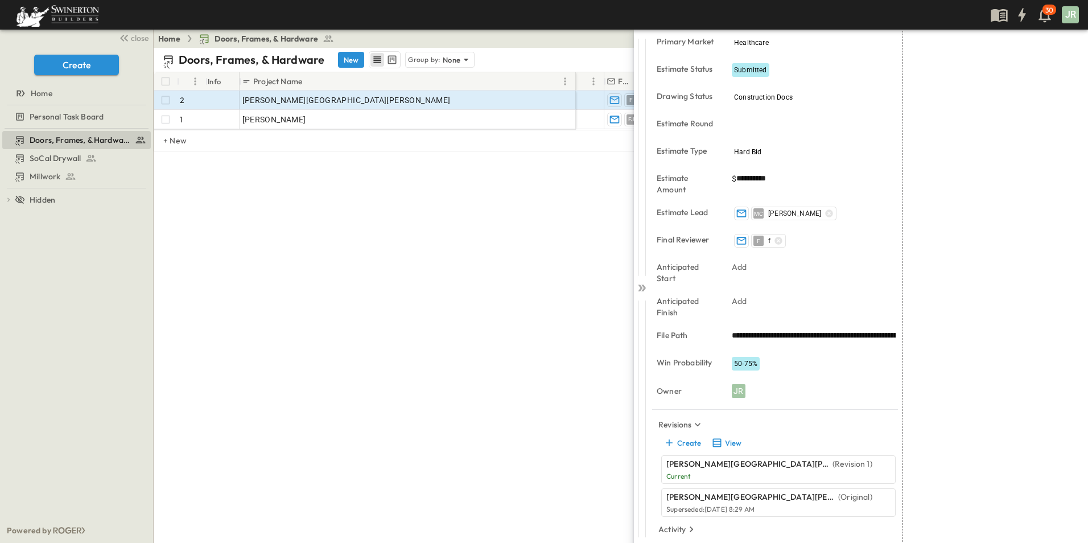
scroll to position [245, 0]
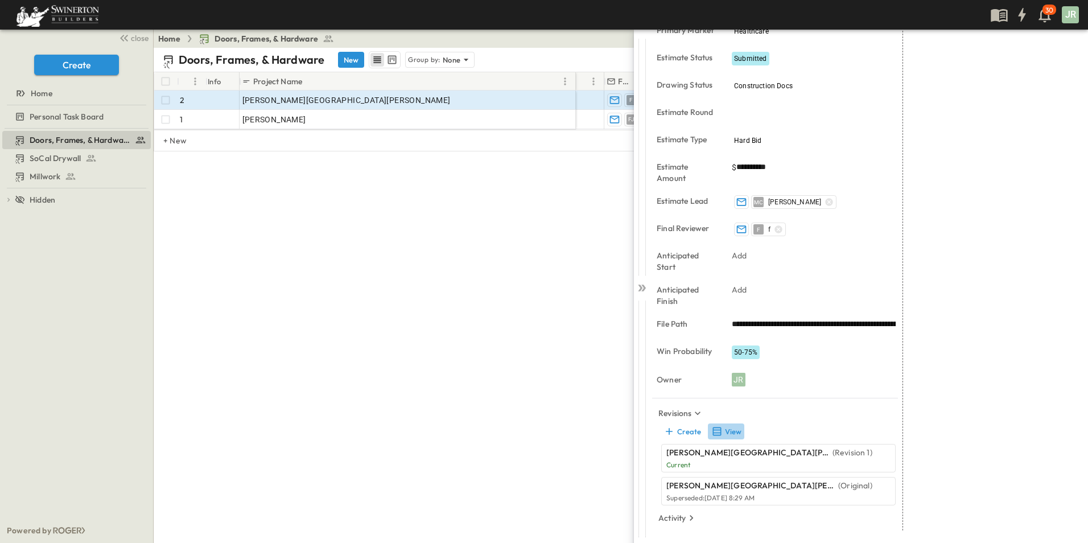
click at [738, 433] on button "View" at bounding box center [726, 431] width 36 height 16
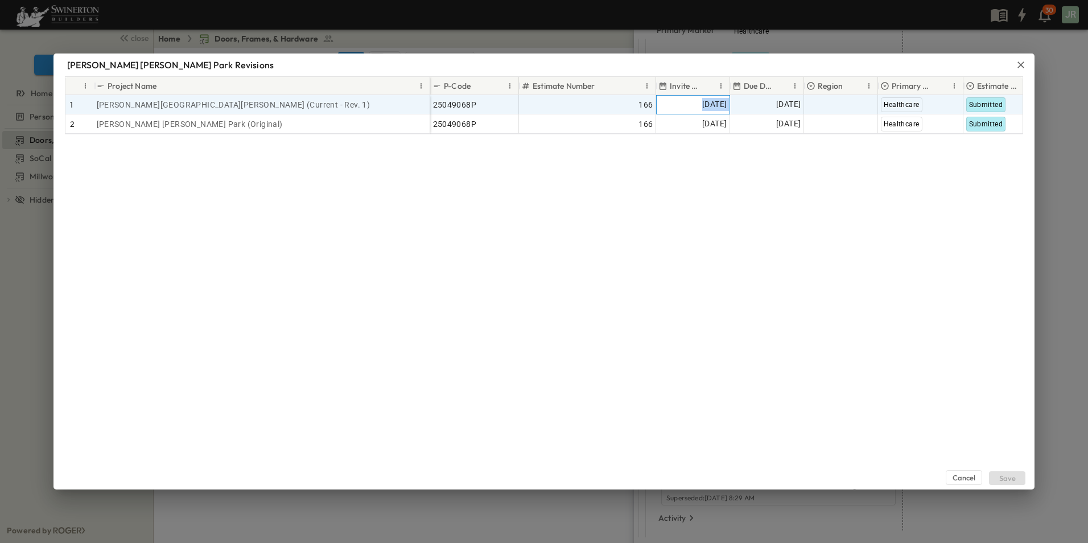
drag, startPoint x: 682, startPoint y: 104, endPoint x: 730, endPoint y: 104, distance: 47.8
click at [730, 104] on div "25049068P 166 [DATE] [DATE] Select Region Healthcare Submitted Construction Doc…" at bounding box center [847, 104] width 835 height 19
drag, startPoint x: 730, startPoint y: 104, endPoint x: 697, endPoint y: 105, distance: 33.1
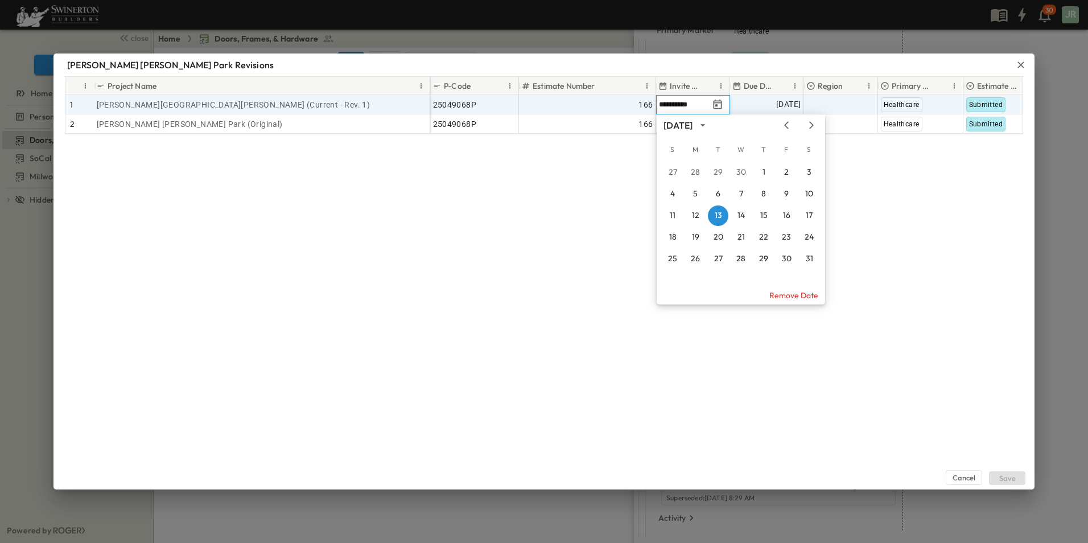
drag, startPoint x: 699, startPoint y: 104, endPoint x: 709, endPoint y: 109, distance: 11.7
click at [709, 109] on div "**********" at bounding box center [684, 104] width 54 height 11
type input "**********"
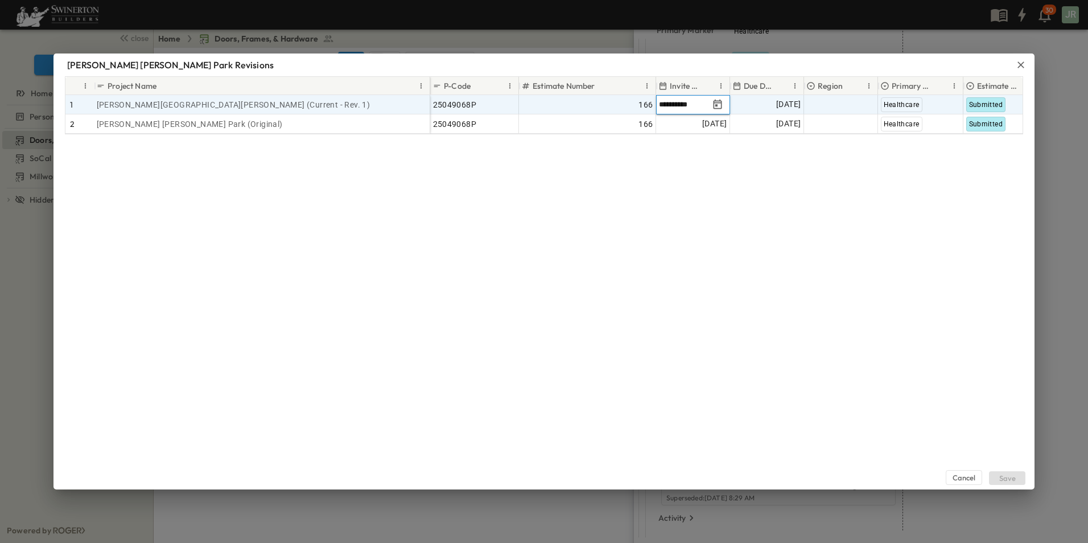
click at [705, 106] on input "**********" at bounding box center [684, 104] width 50 height 11
drag, startPoint x: 706, startPoint y: 103, endPoint x: 659, endPoint y: 105, distance: 47.8
click at [659, 105] on div "**********" at bounding box center [684, 104] width 54 height 11
click at [776, 105] on span "[DATE]" at bounding box center [788, 104] width 24 height 13
click at [702, 104] on span "Add Date" at bounding box center [710, 104] width 34 height 11
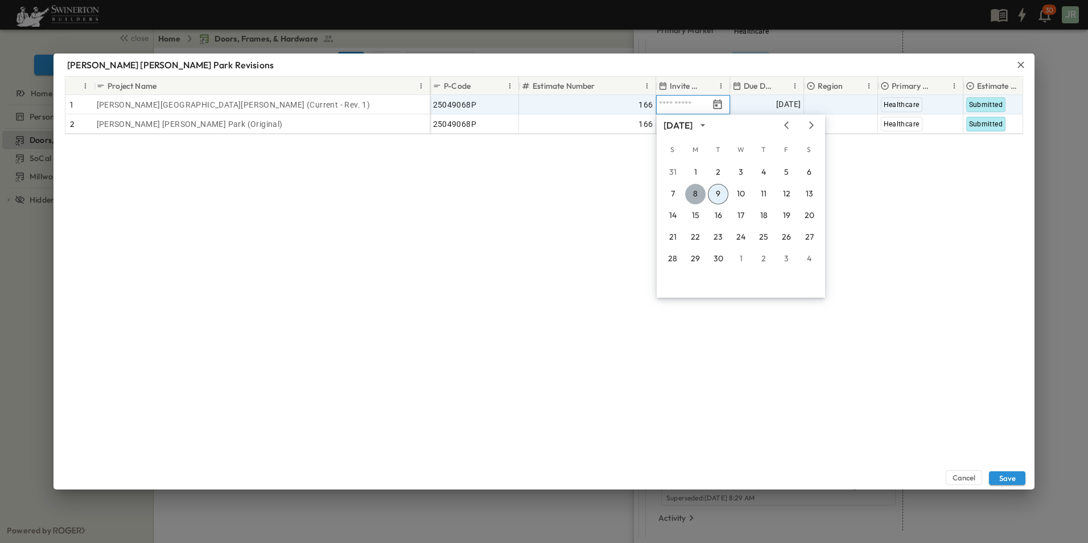
click at [697, 189] on button "8" at bounding box center [695, 194] width 20 height 20
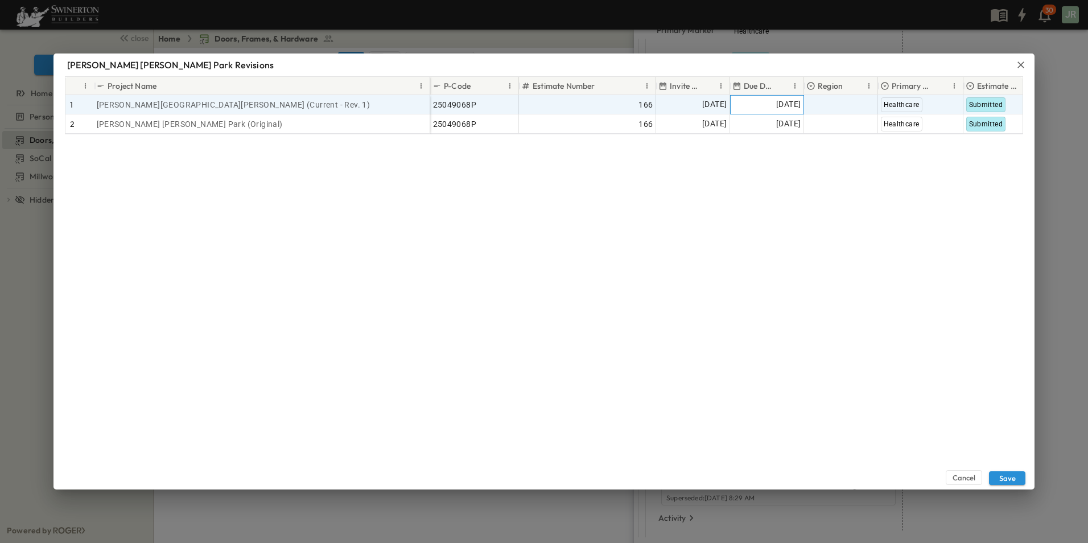
click at [784, 108] on span "[DATE]" at bounding box center [788, 104] width 24 height 13
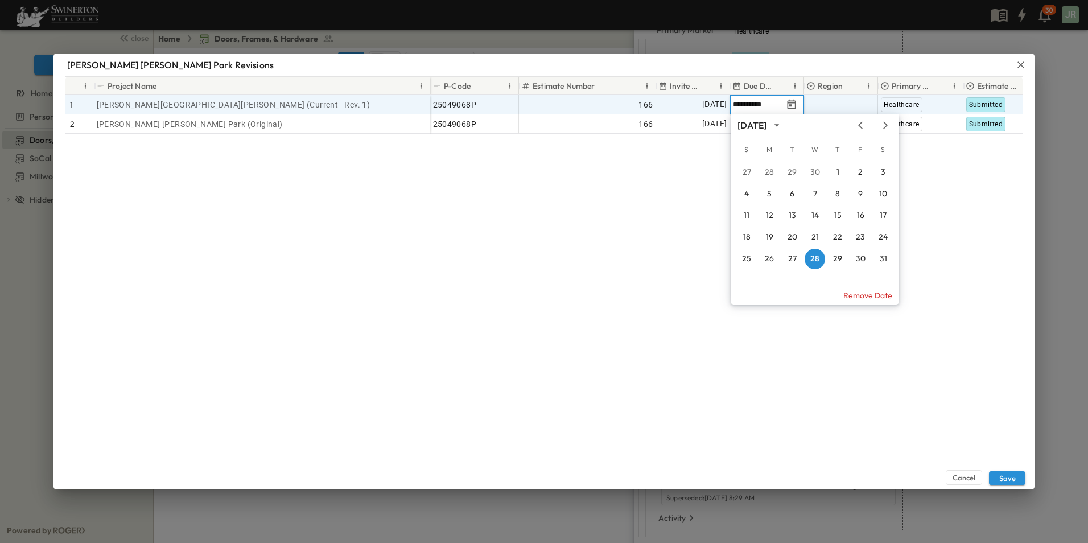
drag, startPoint x: 759, startPoint y: 104, endPoint x: 778, endPoint y: 111, distance: 20.0
click at [778, 111] on div "**********" at bounding box center [767, 105] width 72 height 14
type input "**********"
click at [777, 106] on input "**********" at bounding box center [758, 104] width 50 height 11
drag, startPoint x: 779, startPoint y: 104, endPoint x: 726, endPoint y: 104, distance: 53.5
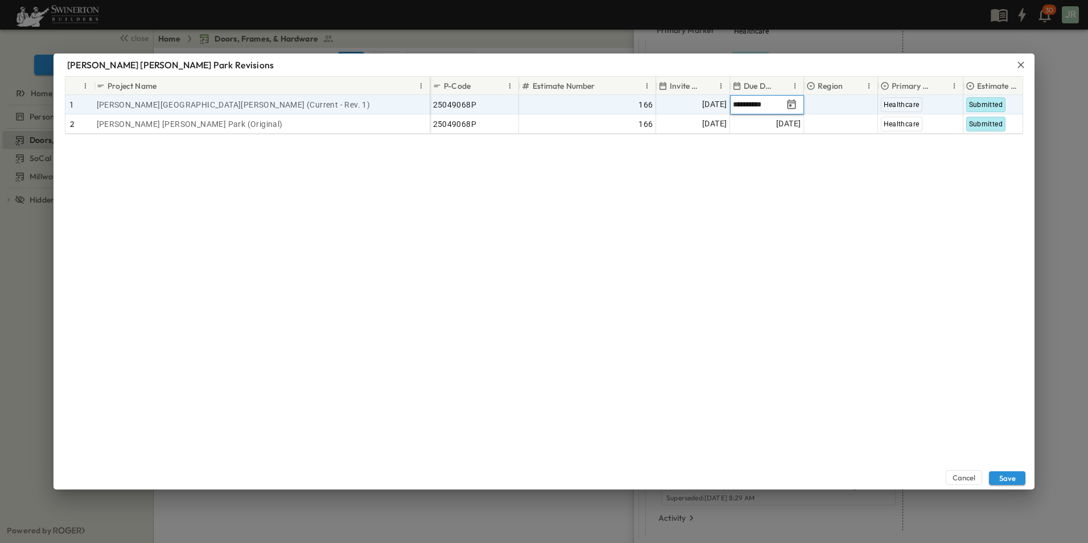
click at [726, 104] on div "**********" at bounding box center [847, 104] width 835 height 19
click at [820, 105] on span "Select Region" at bounding box center [832, 104] width 50 height 11
click at [770, 104] on span "Add Date" at bounding box center [784, 104] width 34 height 11
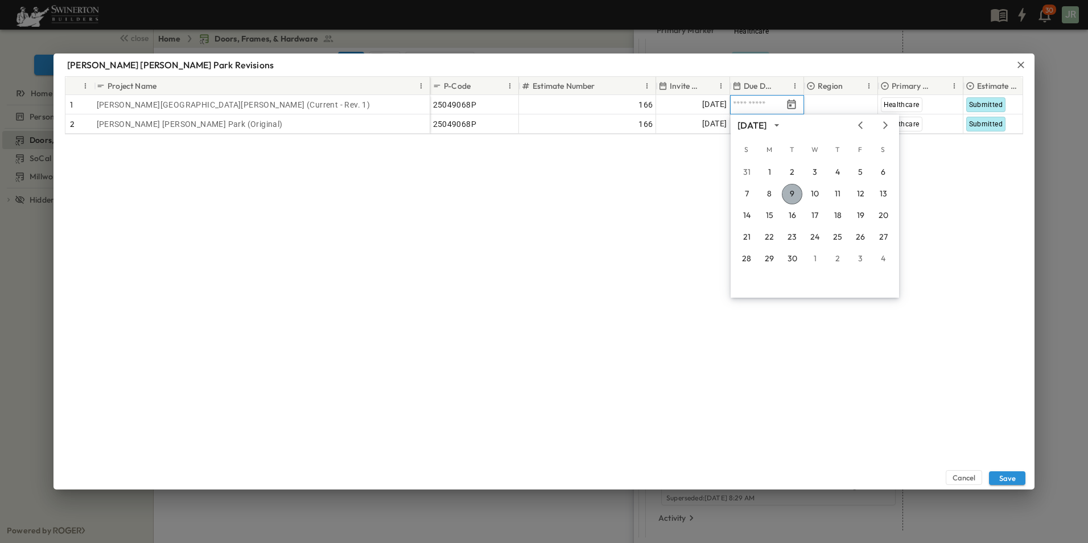
click at [795, 194] on button "9" at bounding box center [792, 194] width 20 height 20
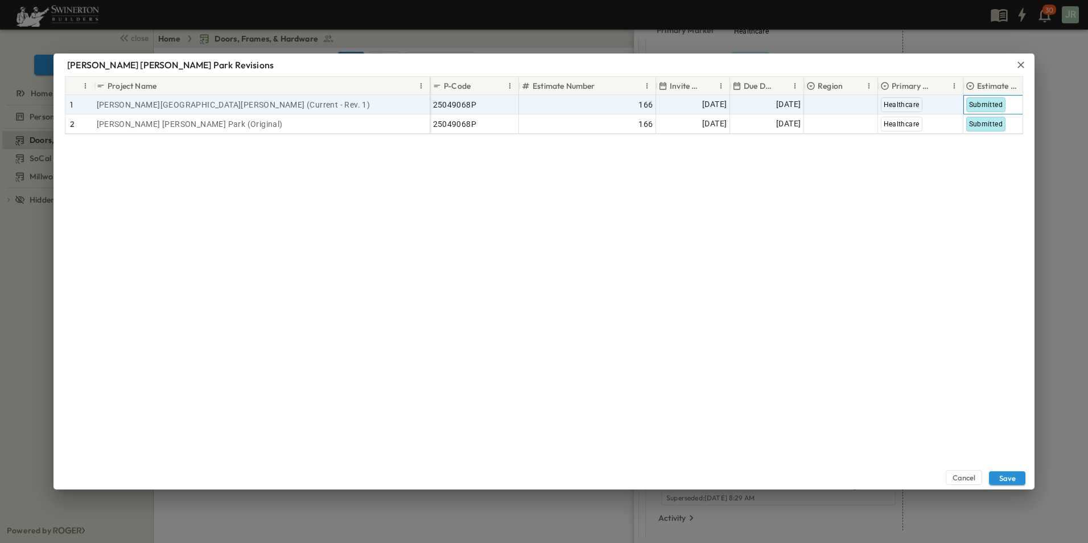
click at [983, 104] on span "Submitted" at bounding box center [986, 105] width 34 height 8
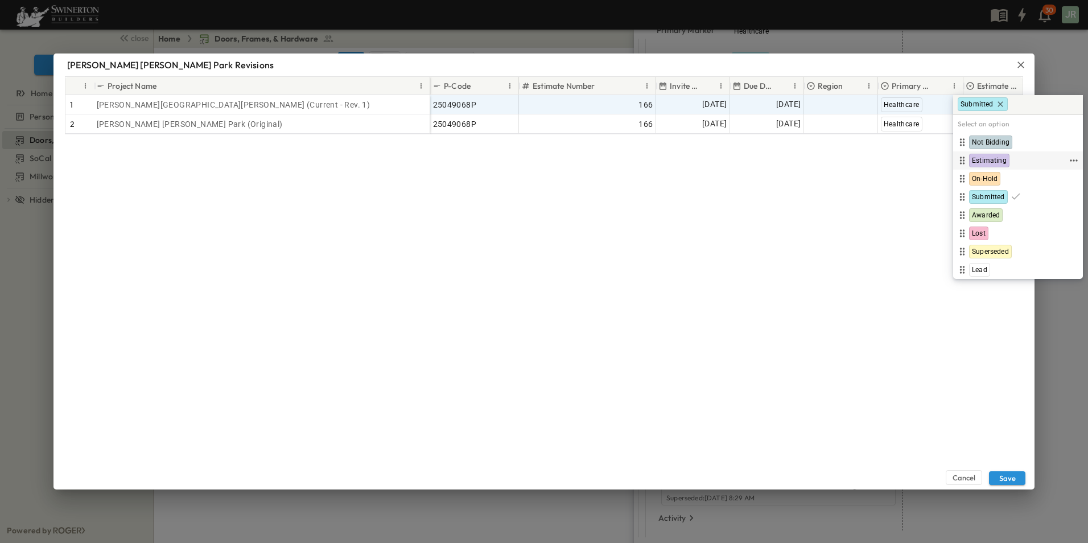
click at [992, 159] on span "Estimating" at bounding box center [989, 160] width 35 height 9
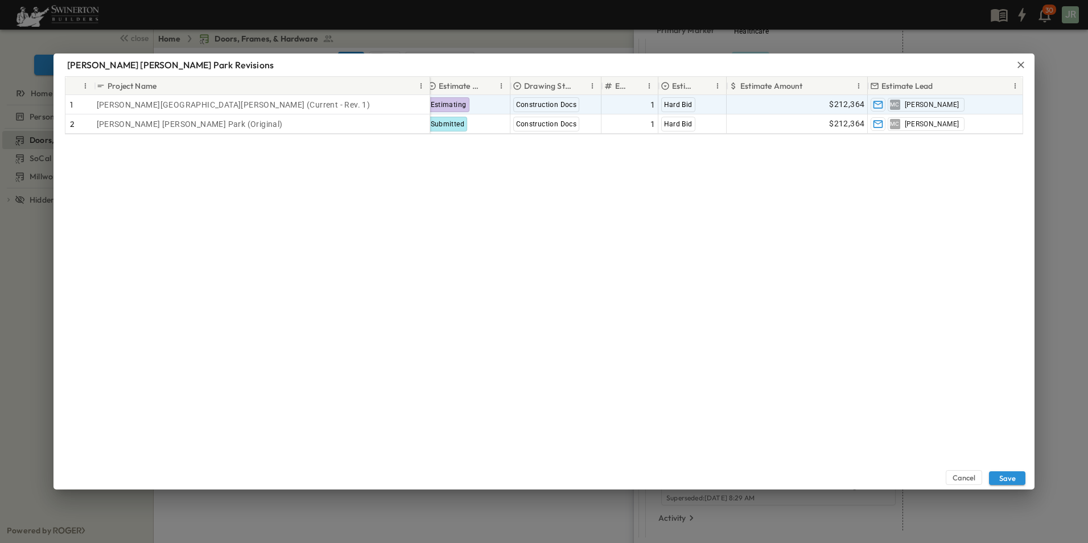
scroll to position [0, 546]
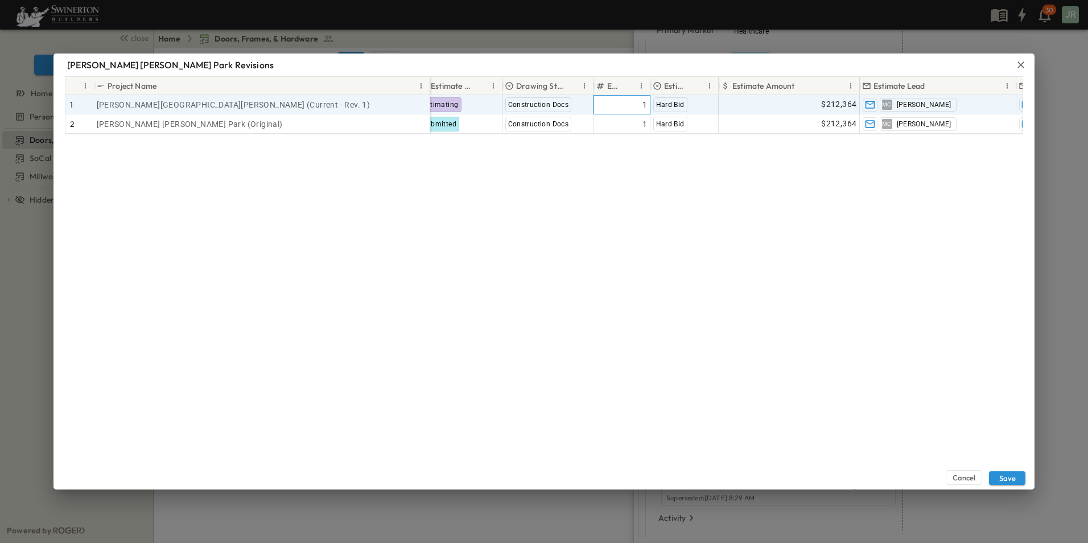
click at [632, 104] on div "1" at bounding box center [621, 105] width 51 height 16
type input "*"
click at [807, 101] on div "$212,364" at bounding box center [789, 105] width 140 height 18
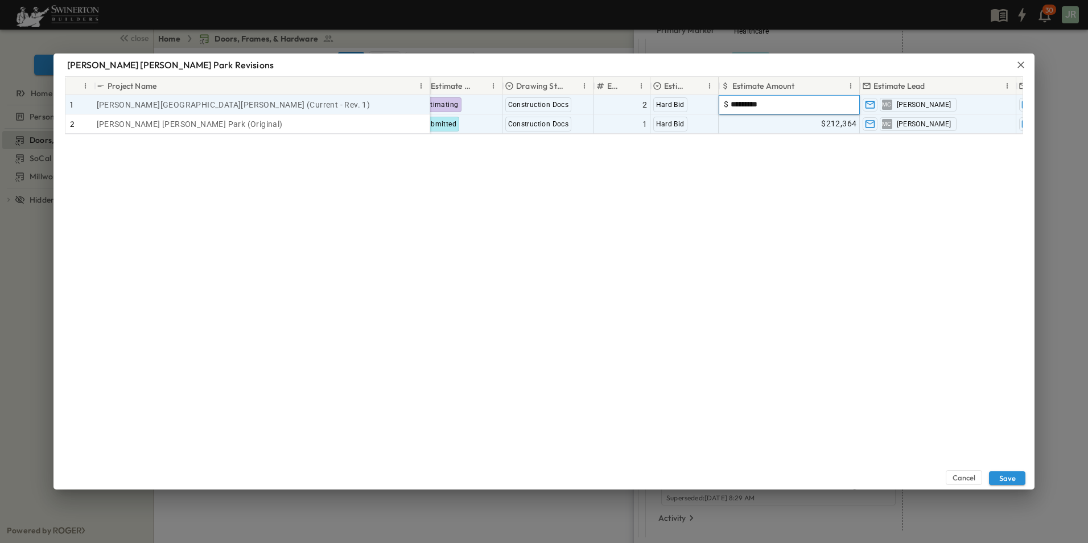
drag, startPoint x: 800, startPoint y: 104, endPoint x: 746, endPoint y: 116, distance: 55.9
click at [739, 105] on input "*********" at bounding box center [771, 103] width 84 height 11
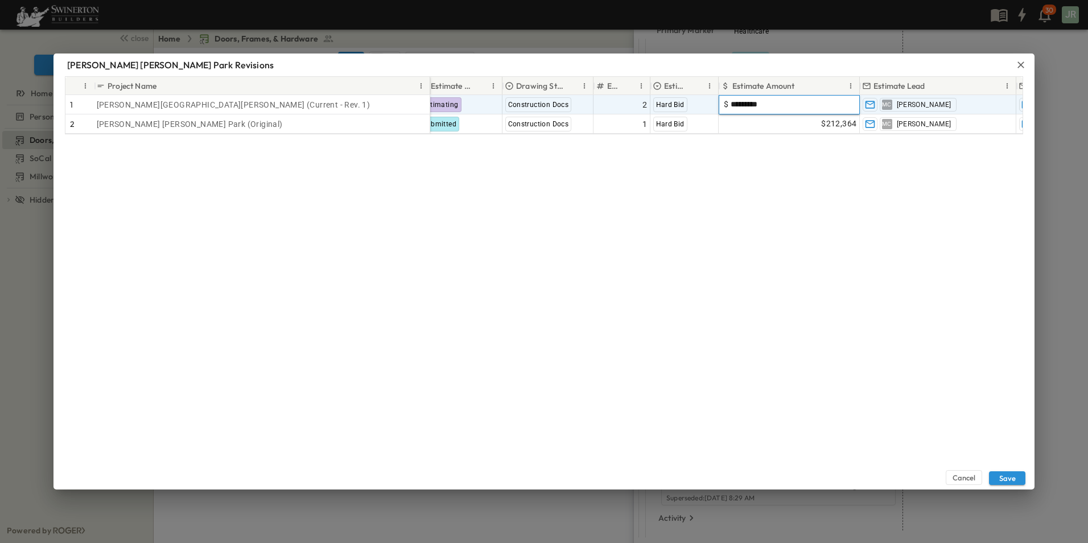
click at [725, 171] on div "Cancel Save" at bounding box center [544, 311] width 981 height 355
click at [1010, 480] on button "Save" at bounding box center [1007, 478] width 36 height 14
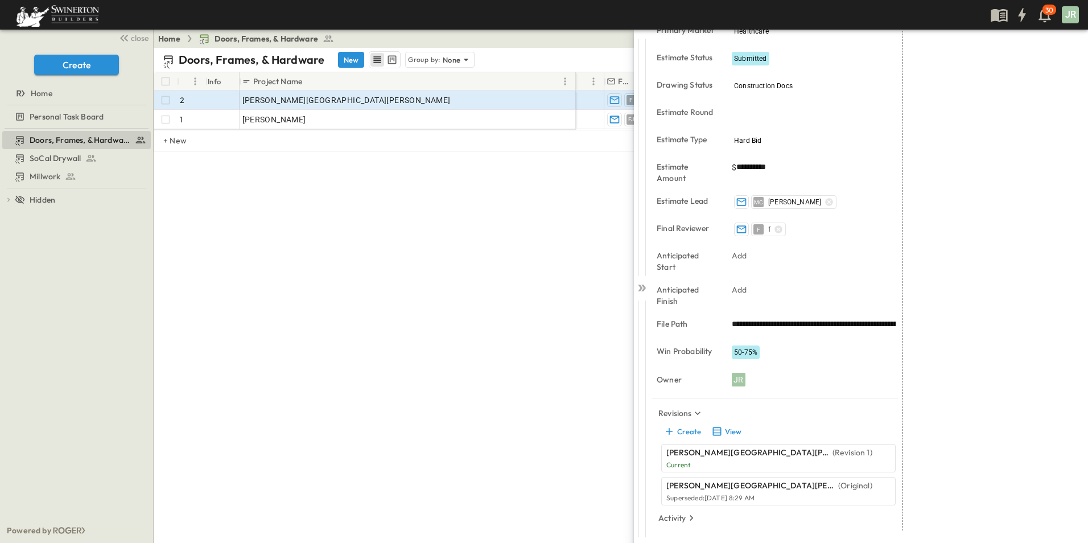
type input "*"
click at [642, 289] on icon at bounding box center [641, 287] width 11 height 11
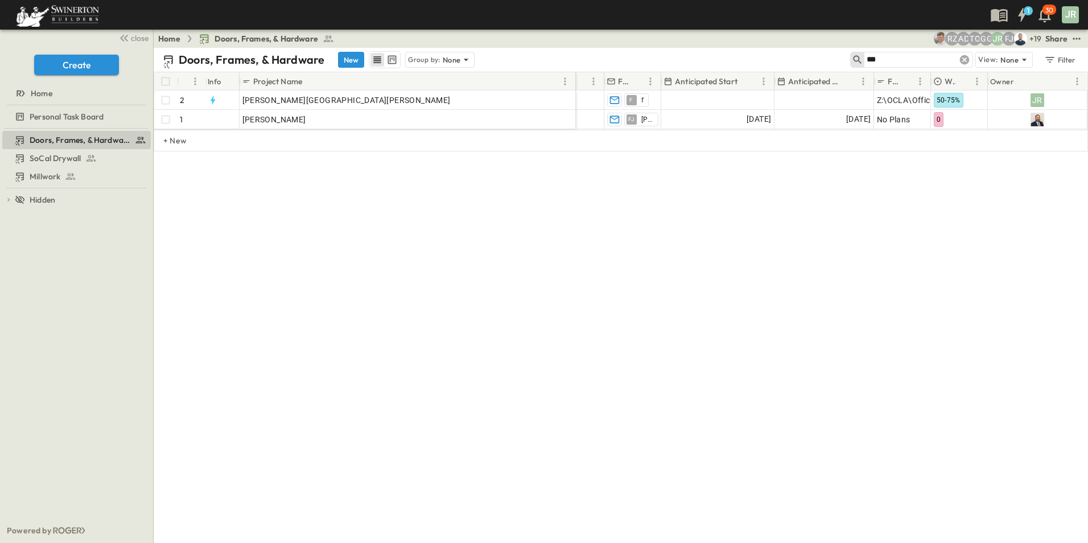
click at [962, 61] on icon at bounding box center [965, 60] width 10 height 10
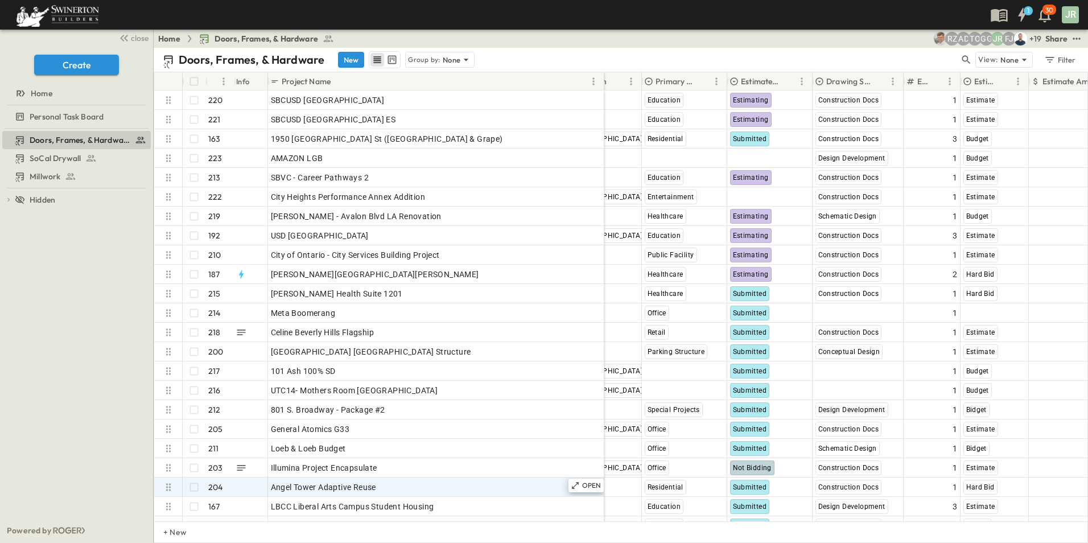
scroll to position [0, 414]
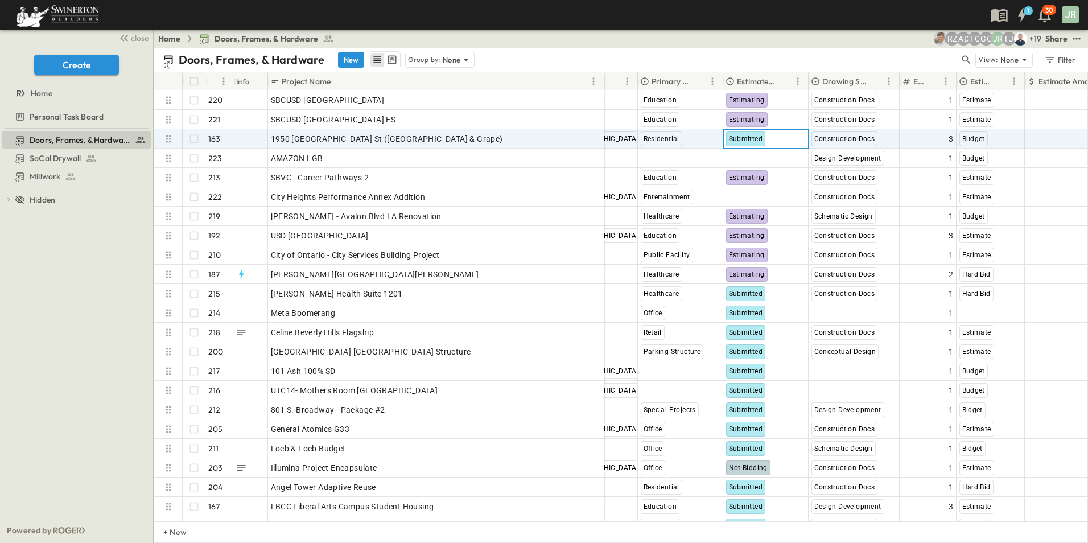
click at [740, 140] on span "Submitted" at bounding box center [746, 139] width 34 height 8
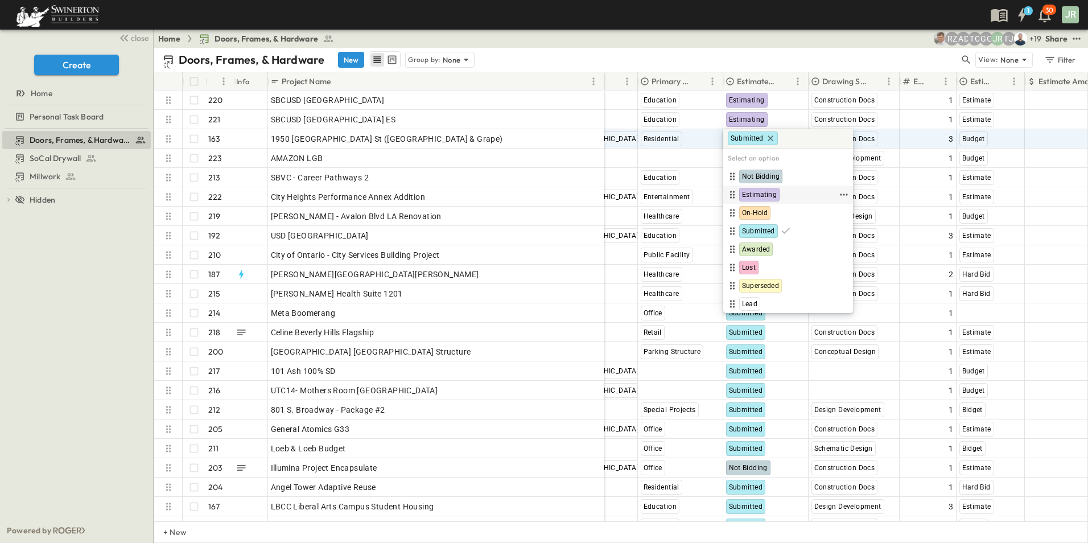
click at [751, 195] on span "Estimating" at bounding box center [759, 194] width 35 height 9
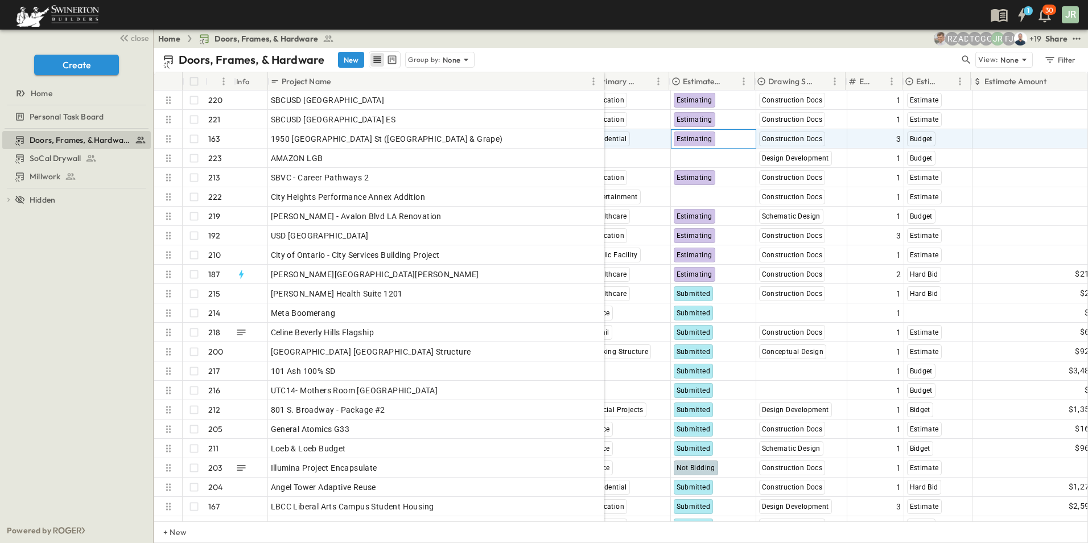
scroll to position [0, 468]
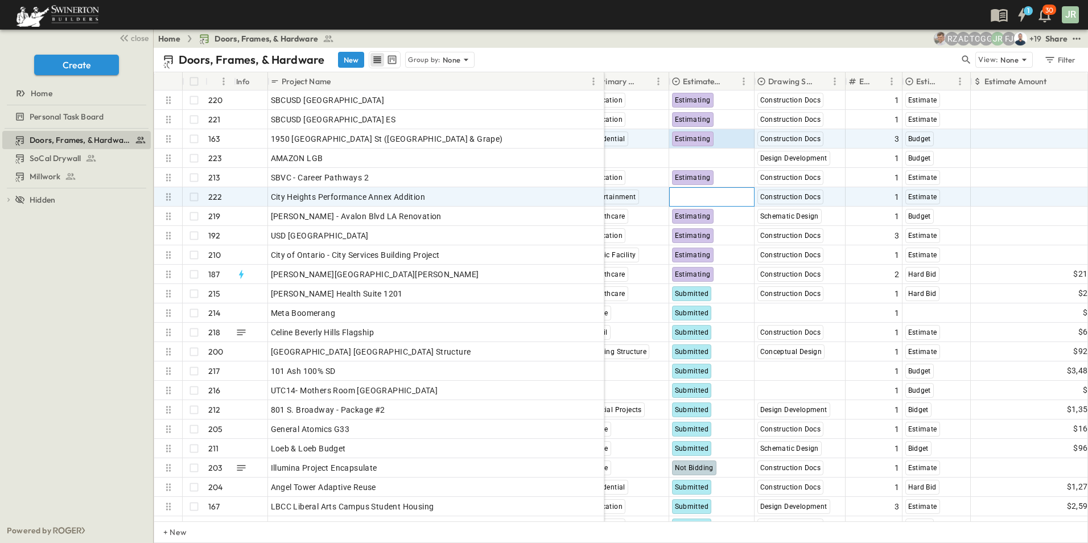
click at [685, 196] on span "Select Status" at bounding box center [696, 196] width 49 height 11
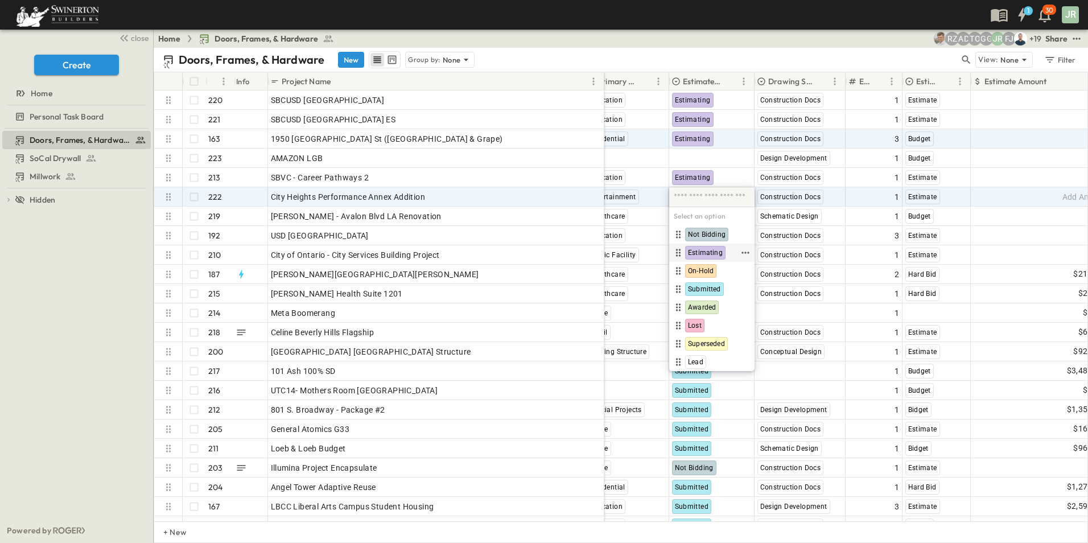
click at [711, 249] on span "Estimating" at bounding box center [705, 252] width 35 height 9
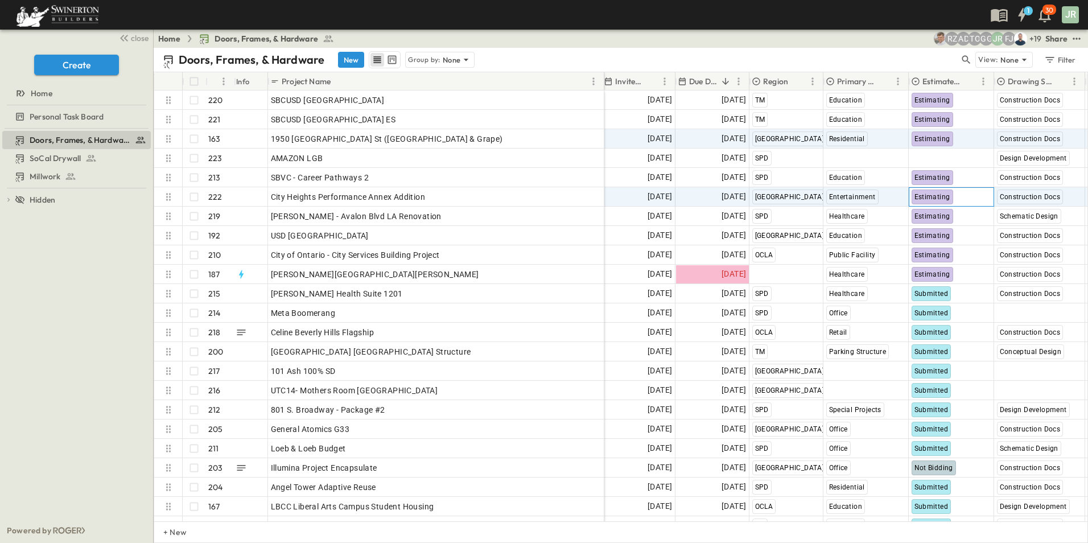
scroll to position [0, 231]
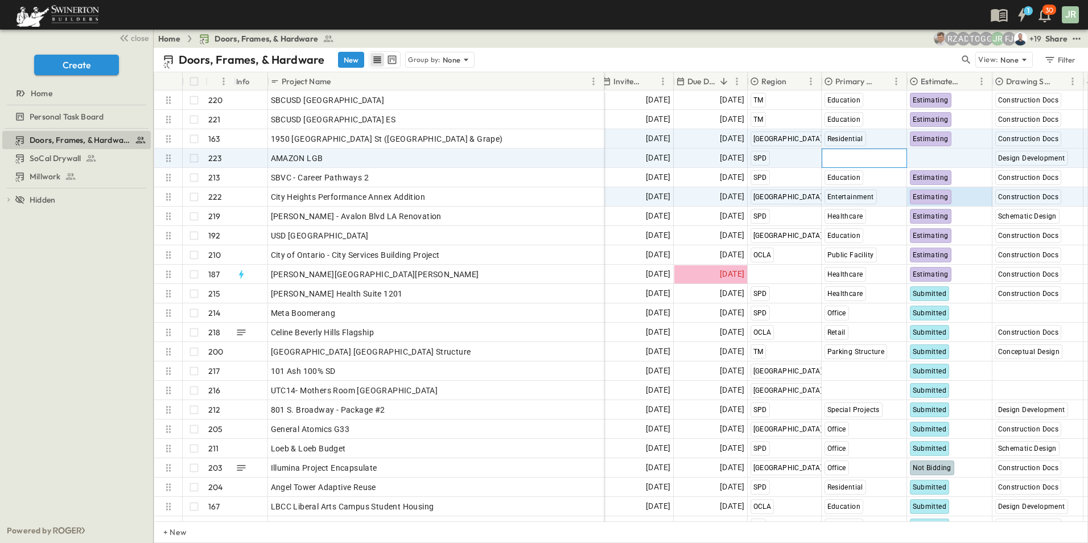
click at [855, 158] on span "Select Market" at bounding box center [850, 158] width 51 height 11
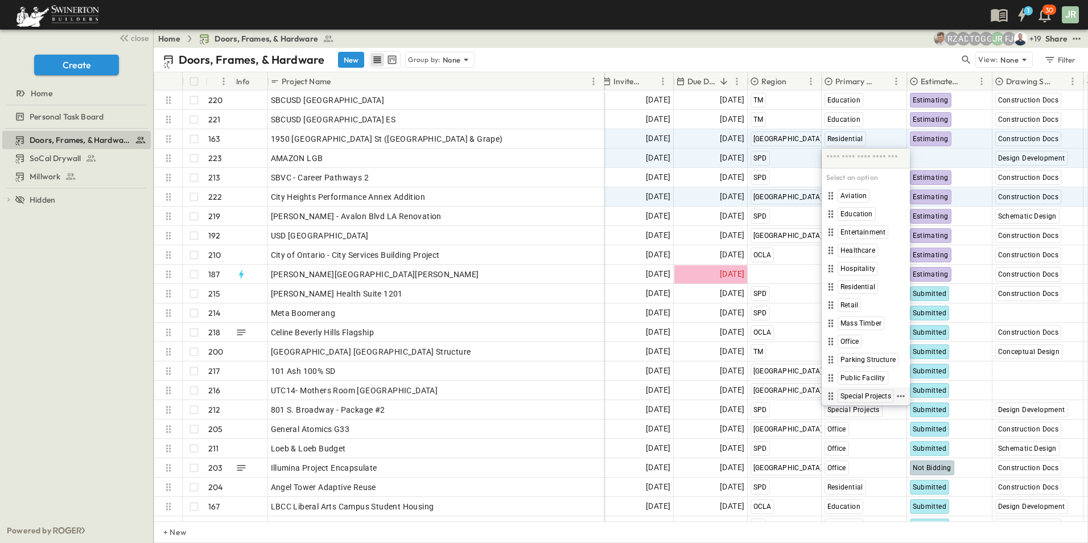
click at [865, 396] on span "Special Projects" at bounding box center [866, 396] width 51 height 9
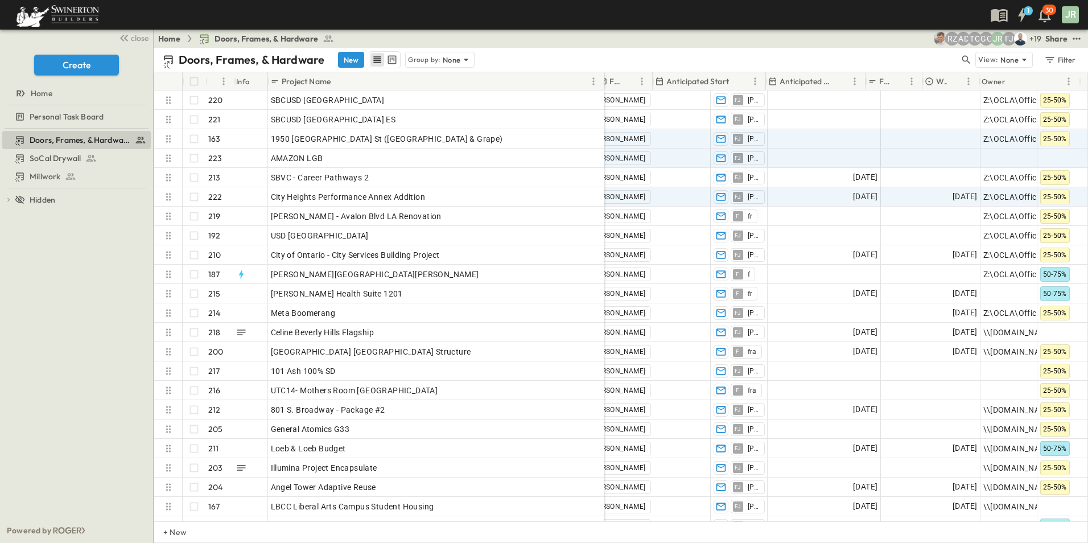
scroll to position [0, 1141]
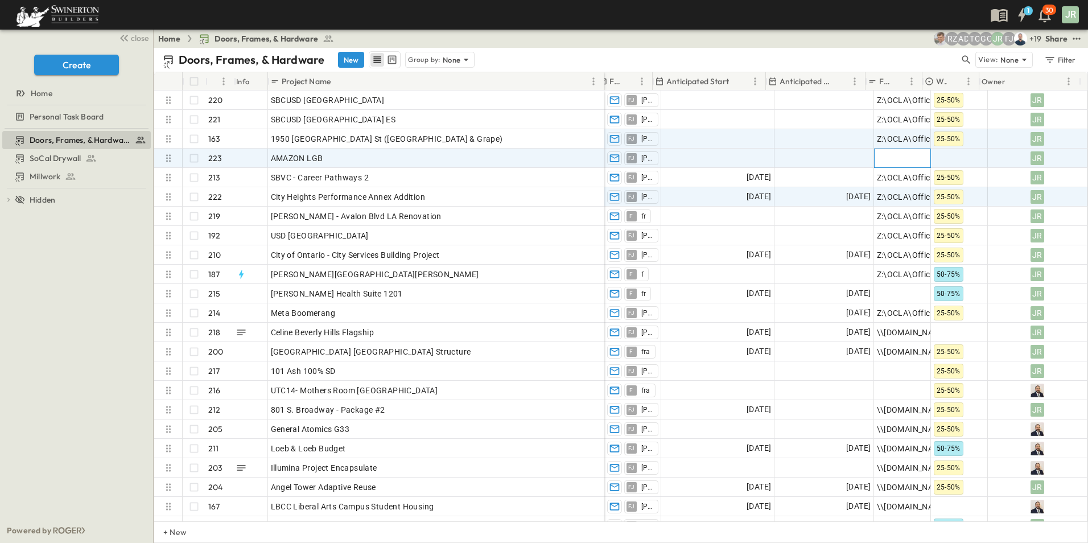
click at [897, 159] on span "Add Link" at bounding box center [893, 158] width 32 height 11
paste input "**********"
type input "**********"
click at [964, 155] on div at bounding box center [960, 158] width 56 height 18
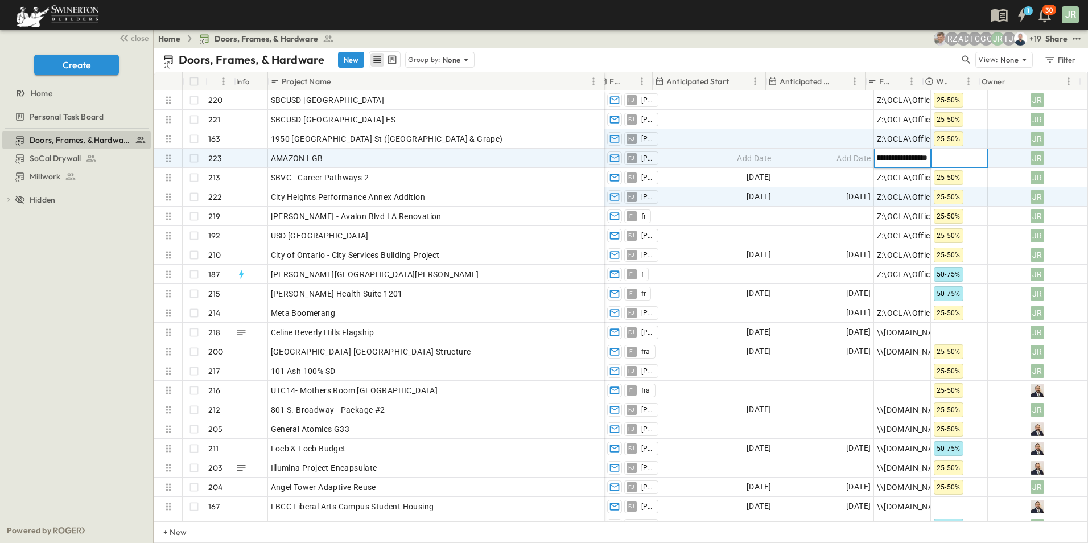
scroll to position [0, 0]
click at [956, 229] on span "25-50%" at bounding box center [952, 232] width 23 height 9
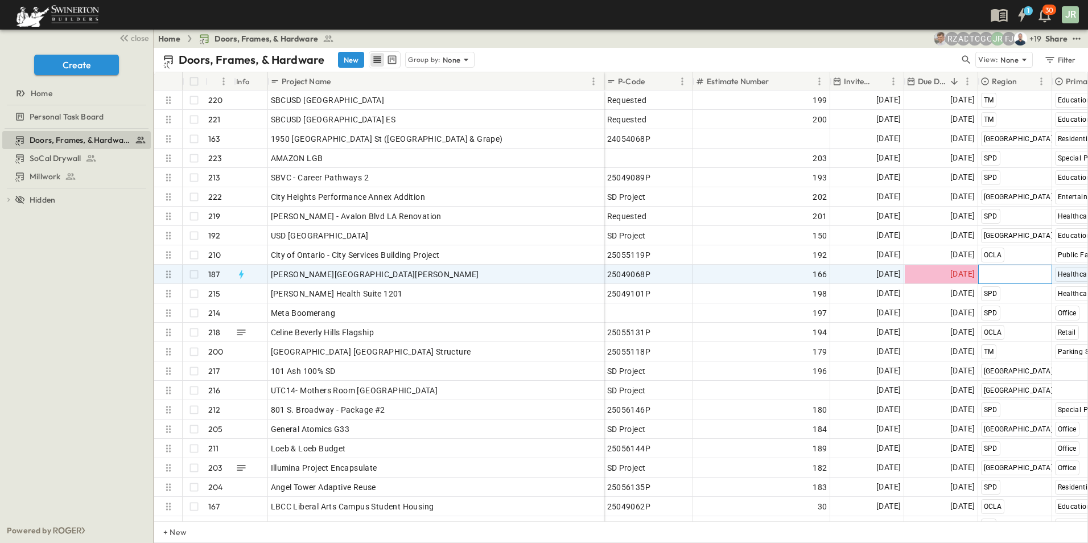
click at [1007, 272] on span "Select Region" at bounding box center [1006, 274] width 50 height 11
click at [989, 255] on span "TM" at bounding box center [989, 256] width 10 height 9
